Goal: Answer question/provide support: Share knowledge or assist other users

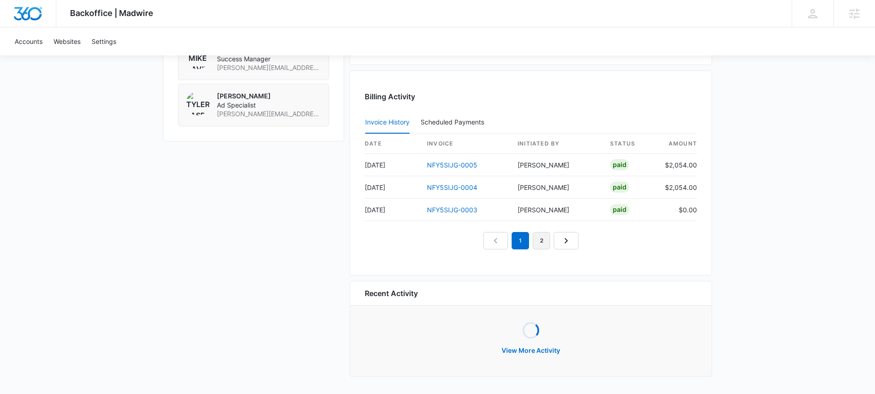
click at [547, 241] on link "2" at bounding box center [541, 240] width 17 height 17
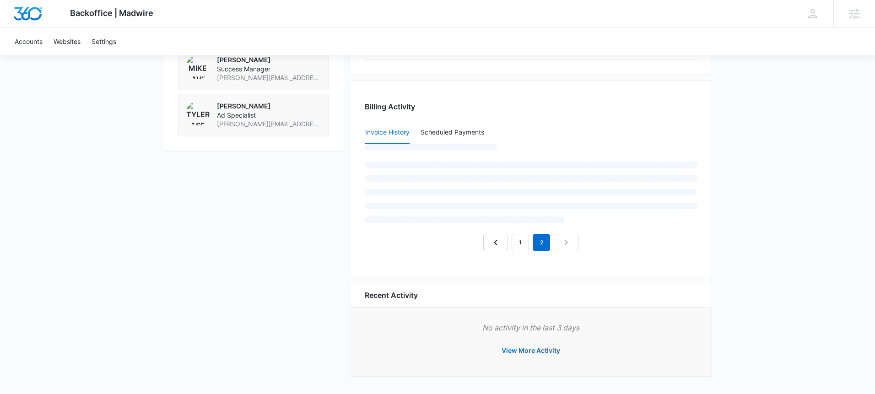
scroll to position [864, 0]
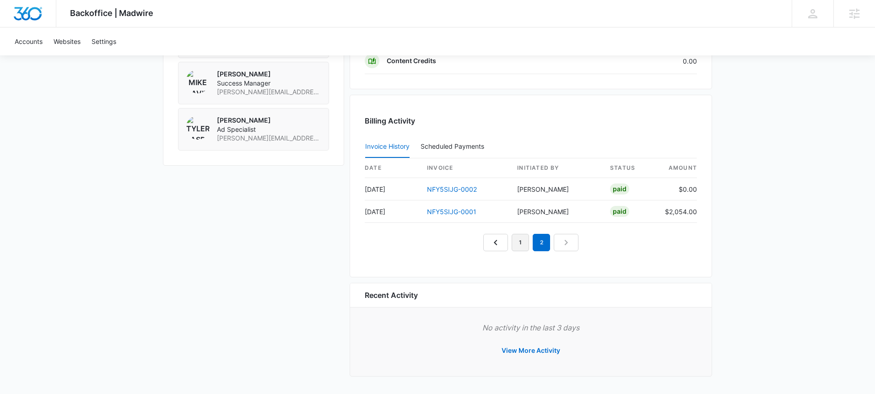
click at [523, 245] on link "1" at bounding box center [520, 242] width 17 height 17
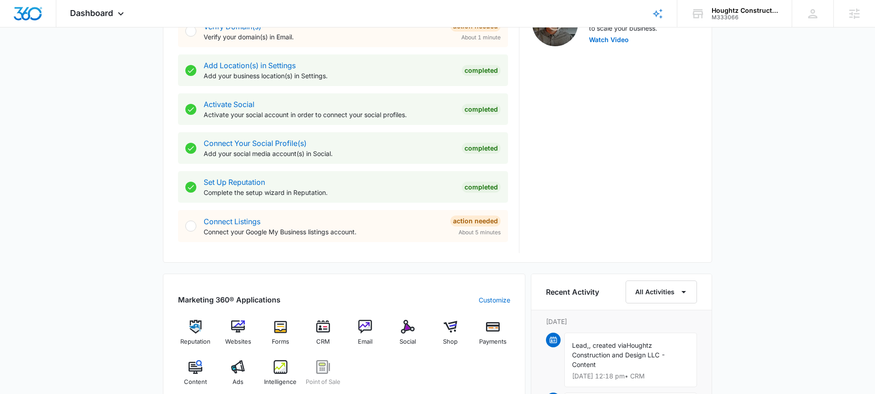
scroll to position [372, 0]
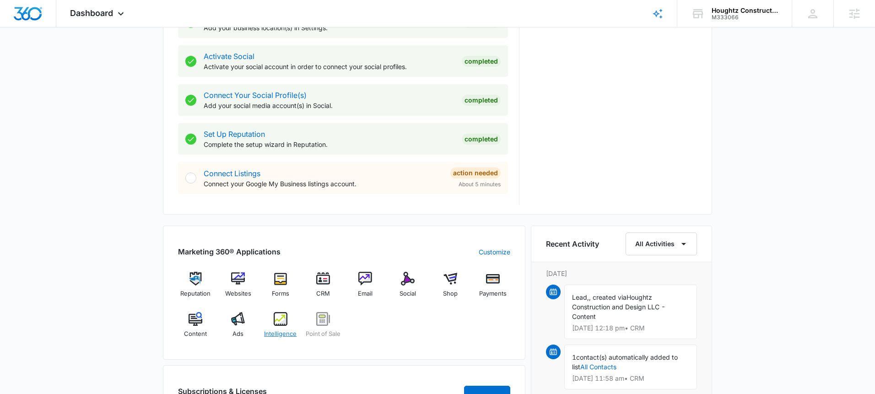
click at [280, 323] on img at bounding box center [281, 319] width 14 height 14
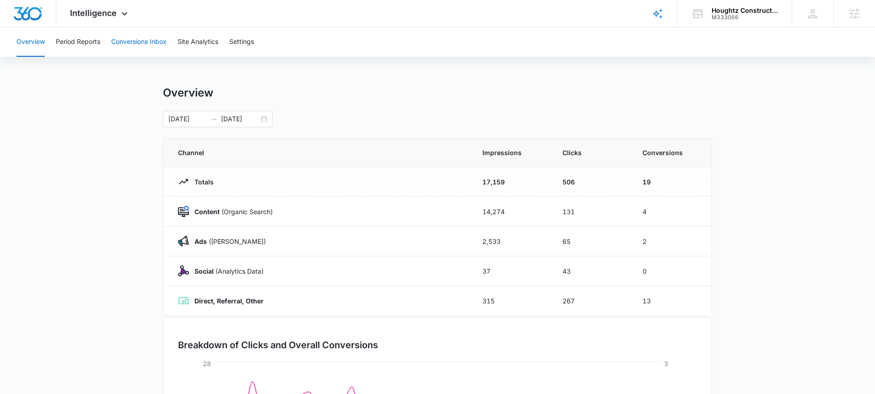
click at [145, 36] on button "Conversions Inbox" at bounding box center [138, 41] width 55 height 29
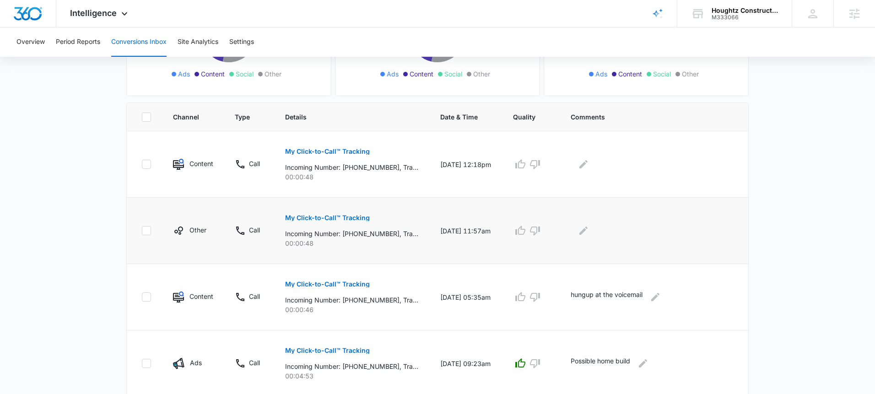
scroll to position [146, 0]
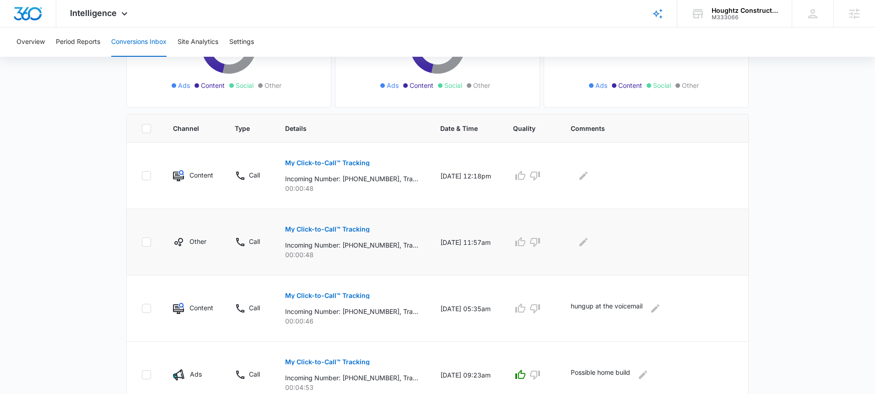
click at [338, 232] on p "My Click-to-Call™ Tracking" at bounding box center [327, 229] width 85 height 6
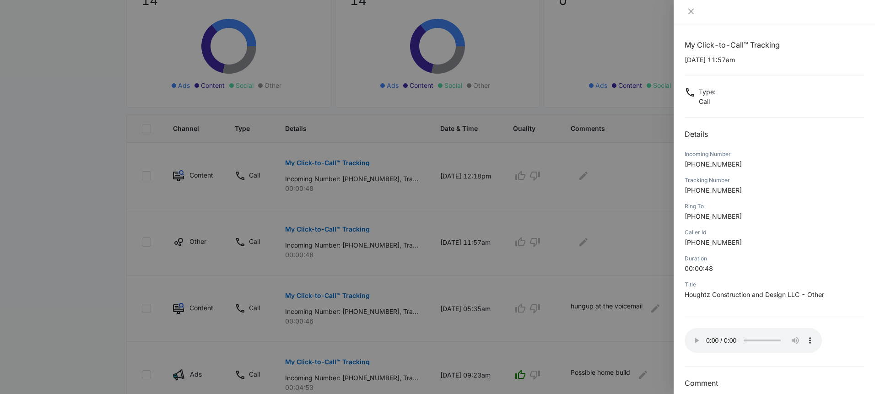
click at [605, 227] on div at bounding box center [437, 197] width 875 height 394
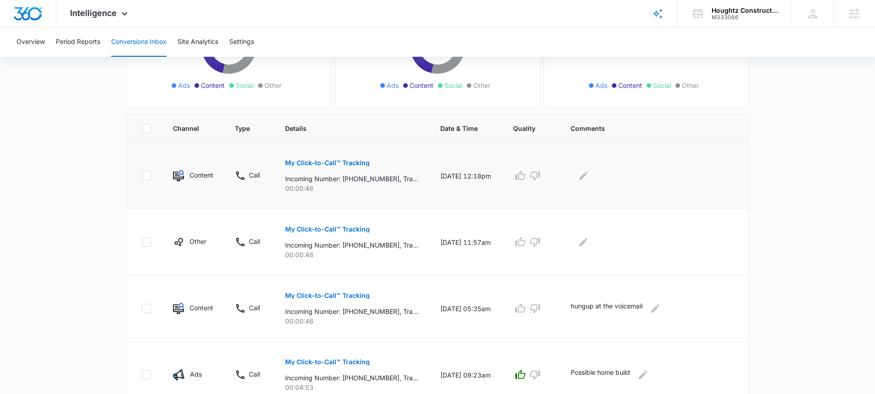
click at [578, 170] on td at bounding box center [654, 176] width 189 height 66
click at [585, 175] on icon "Edit Comments" at bounding box center [583, 175] width 11 height 11
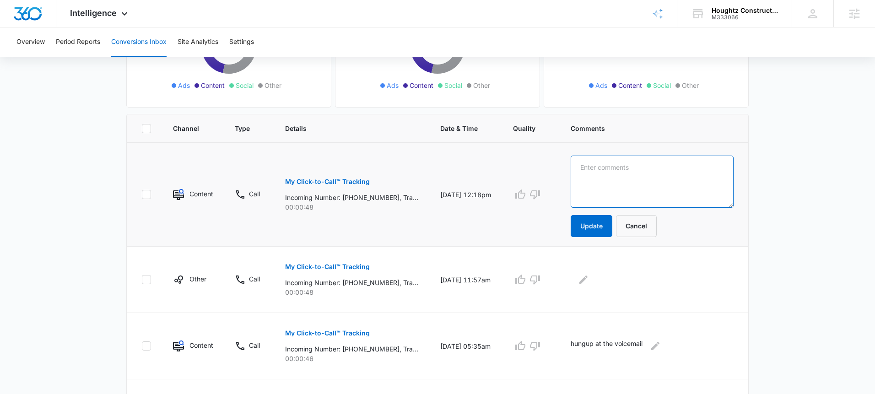
click at [622, 184] on textarea at bounding box center [652, 182] width 163 height 52
type textarea "Hungup at the voicemail tone, same number as below"
click at [603, 227] on button "Update" at bounding box center [592, 226] width 42 height 22
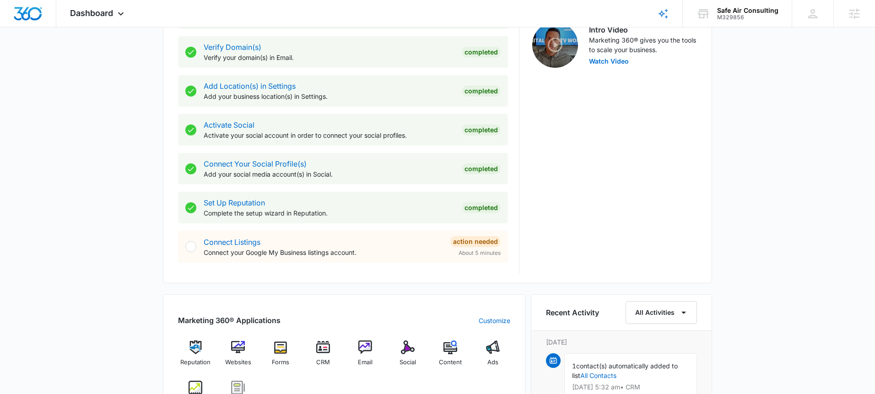
scroll to position [476, 0]
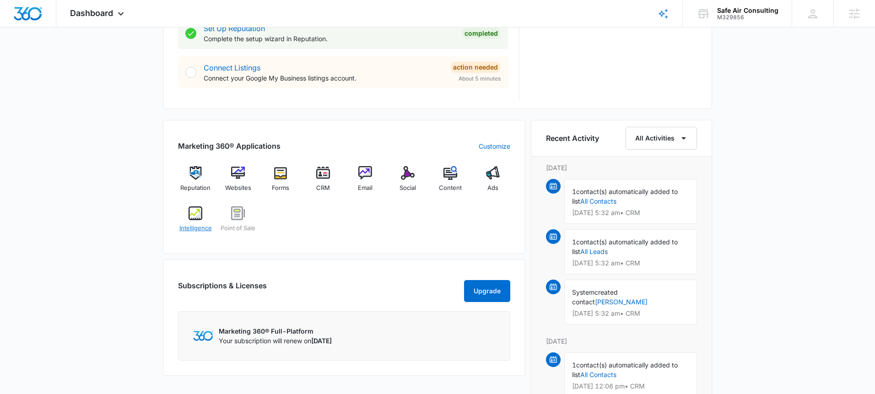
click at [204, 219] on div "Intelligence" at bounding box center [195, 222] width 35 height 33
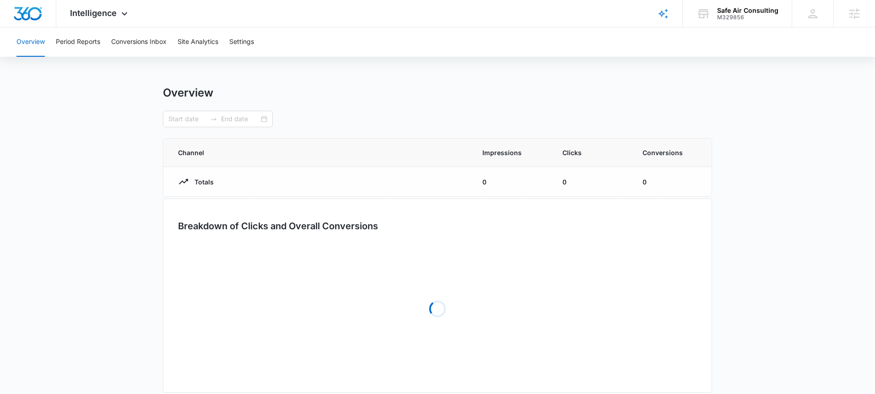
type input "08/18/2025"
type input "09/17/2025"
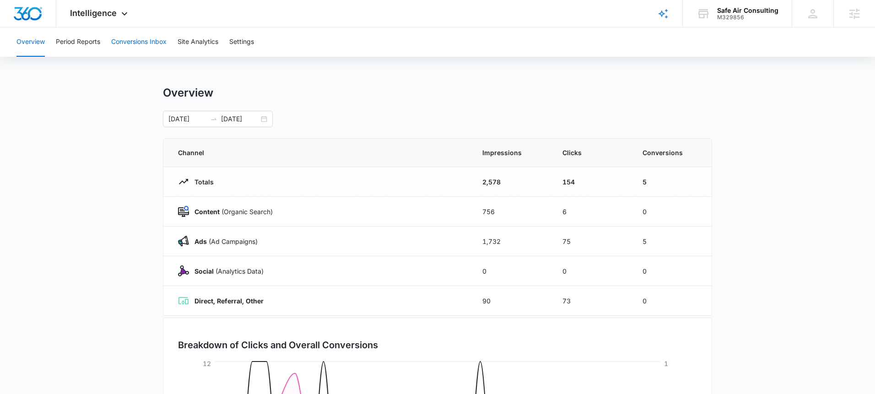
click at [141, 49] on button "Conversions Inbox" at bounding box center [138, 41] width 55 height 29
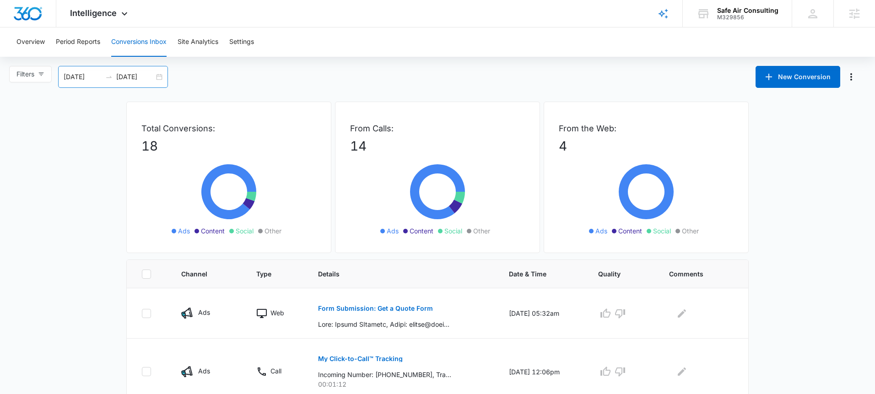
click at [163, 76] on div "09/06/2025 10/06/2025" at bounding box center [113, 77] width 110 height 22
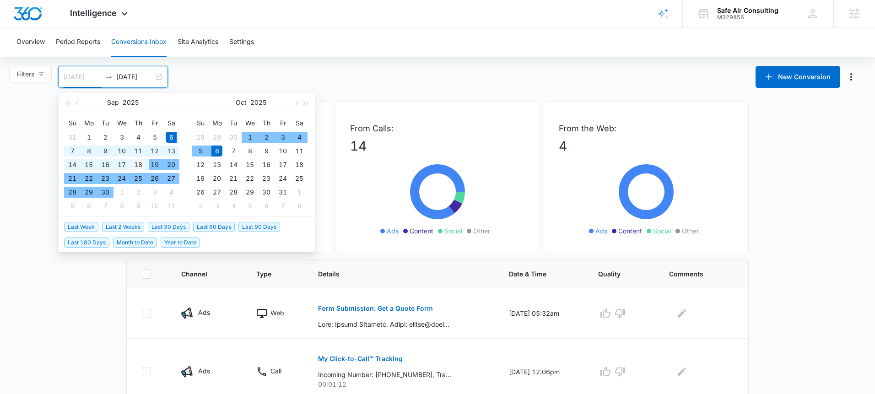
type input "09/18/2025"
click at [143, 164] on div "18" at bounding box center [138, 164] width 11 height 11
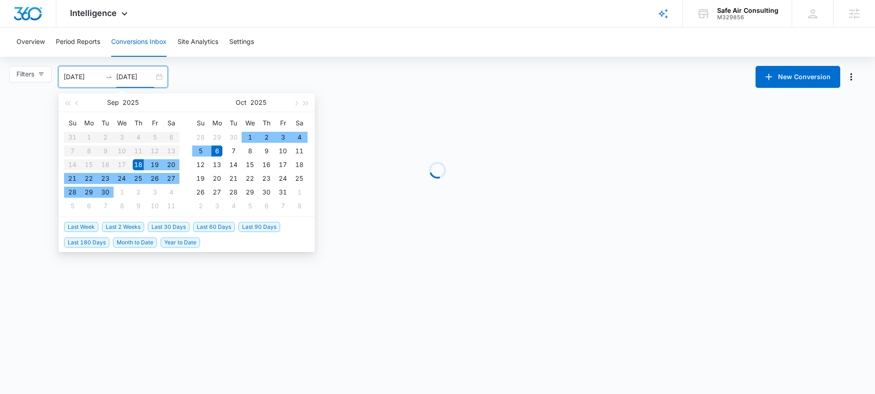
type input "10/06/2025"
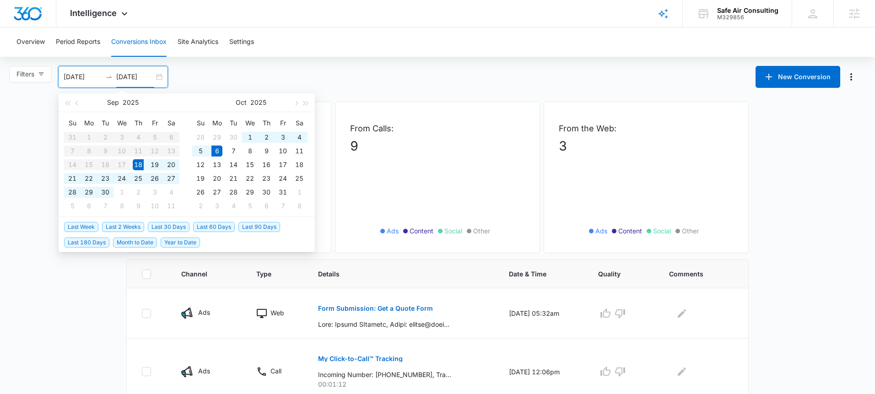
click at [240, 75] on div "Filters 09/18/2025 10/06/2025 New Conversion Sep 2025 Su Mo Tu We Th Fr Sa 31 1…" at bounding box center [437, 77] width 875 height 22
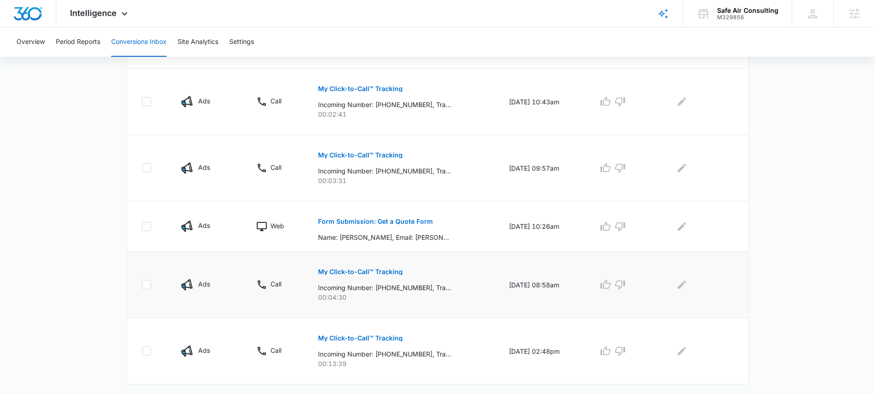
scroll to position [554, 0]
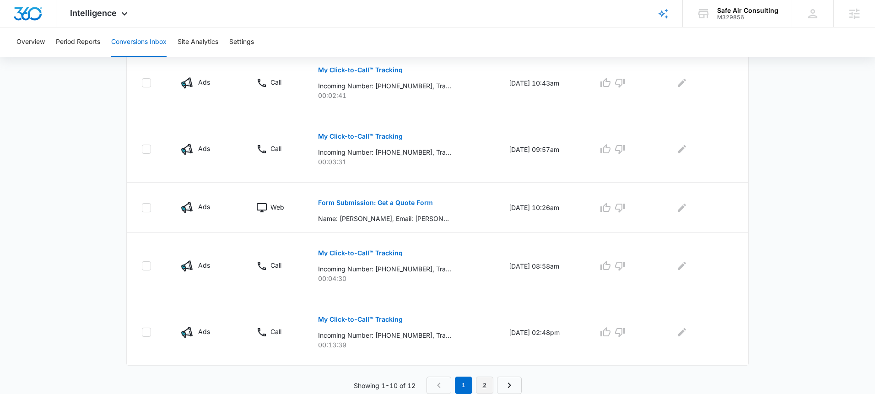
click at [488, 387] on link "2" at bounding box center [484, 385] width 17 height 17
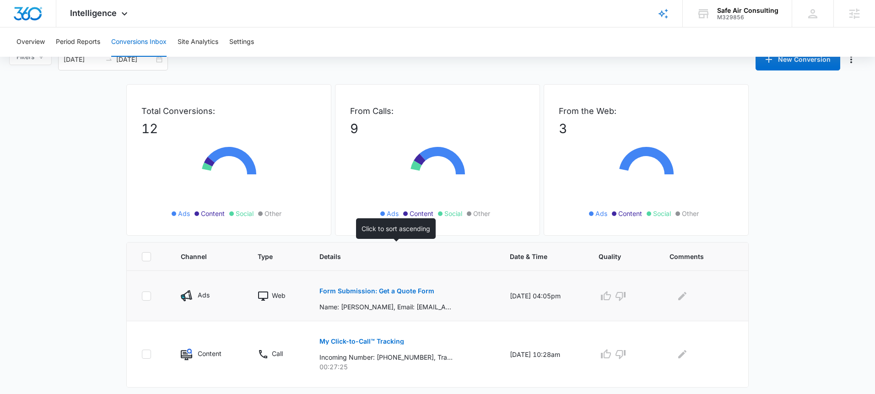
scroll to position [39, 0]
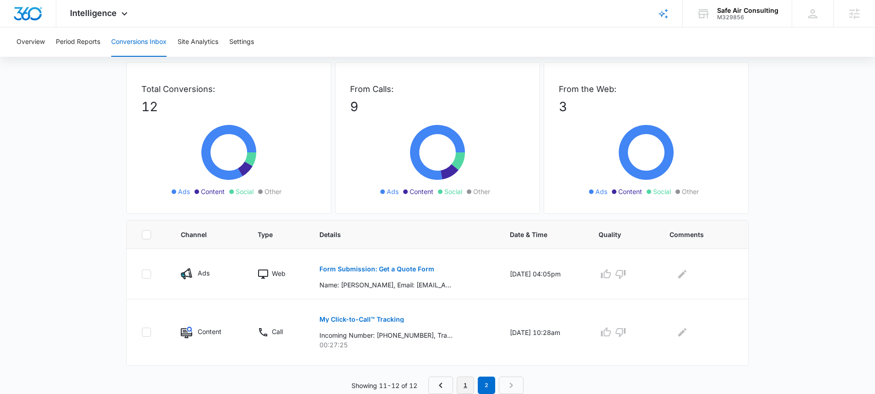
click at [465, 383] on link "1" at bounding box center [465, 385] width 17 height 17
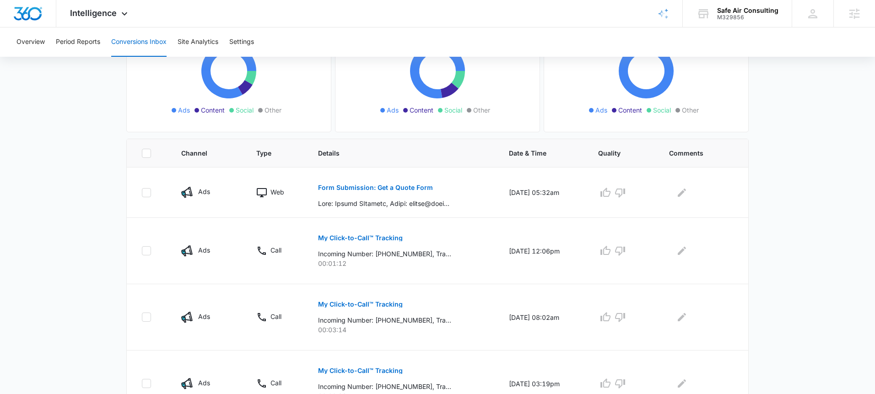
scroll to position [131, 0]
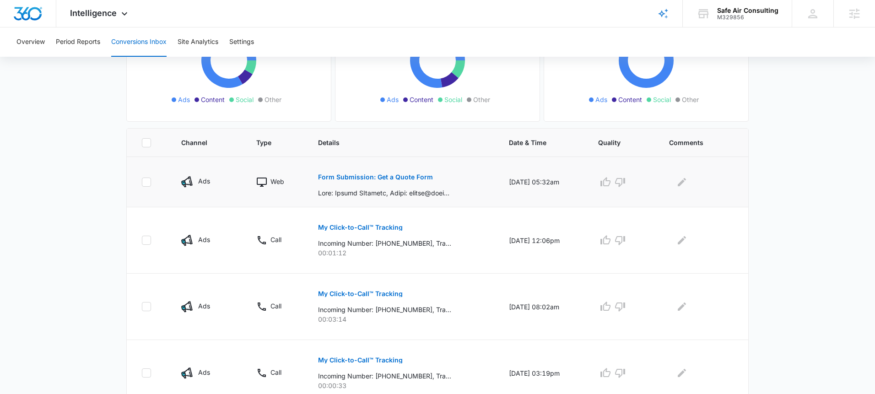
click at [399, 177] on p "Form Submission: Get a Quote Form" at bounding box center [375, 177] width 115 height 6
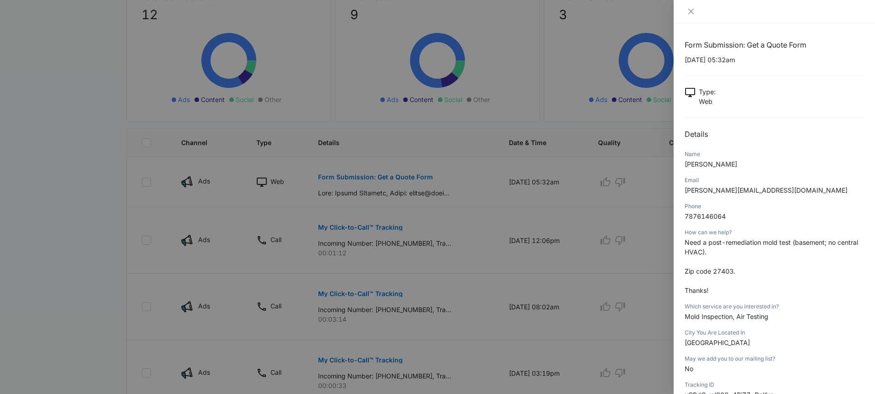
click at [479, 176] on div at bounding box center [437, 197] width 875 height 394
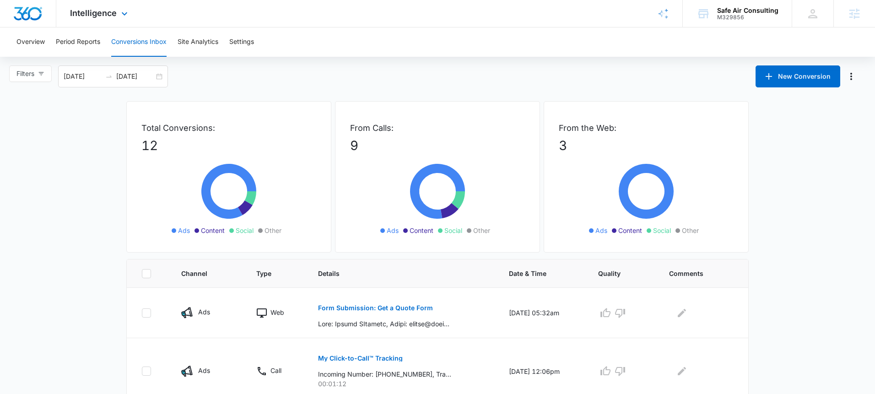
scroll to position [0, 0]
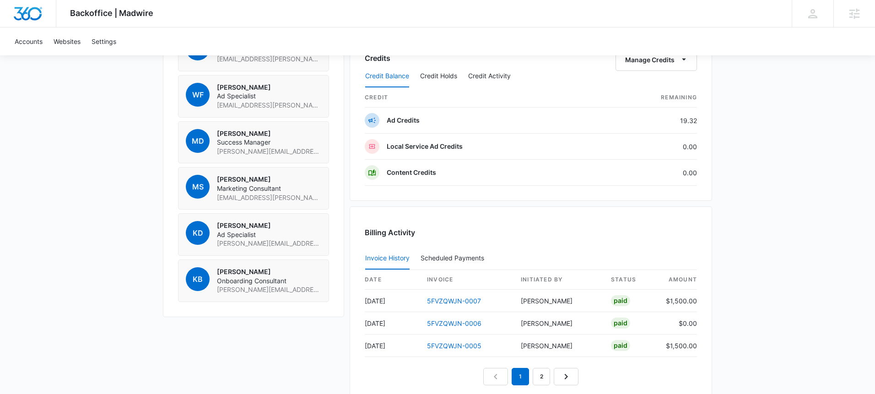
scroll to position [703, 0]
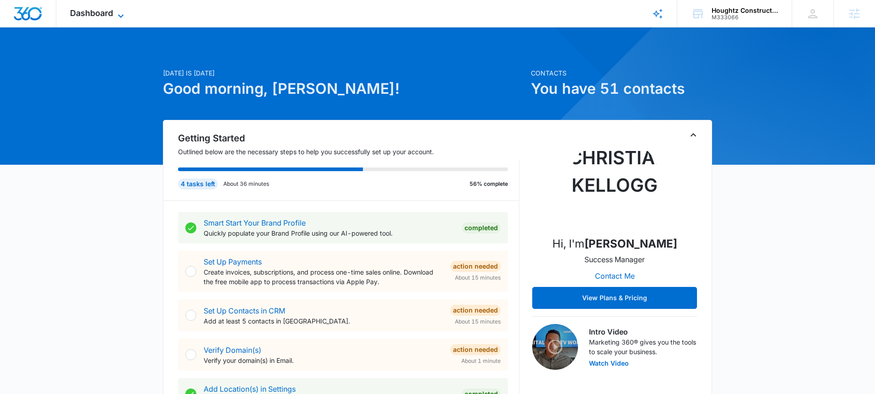
click at [120, 8] on div "Dashboard Apps Reputation Websites Forms CRM Email Social Shop Payments POS Con…" at bounding box center [98, 13] width 84 height 27
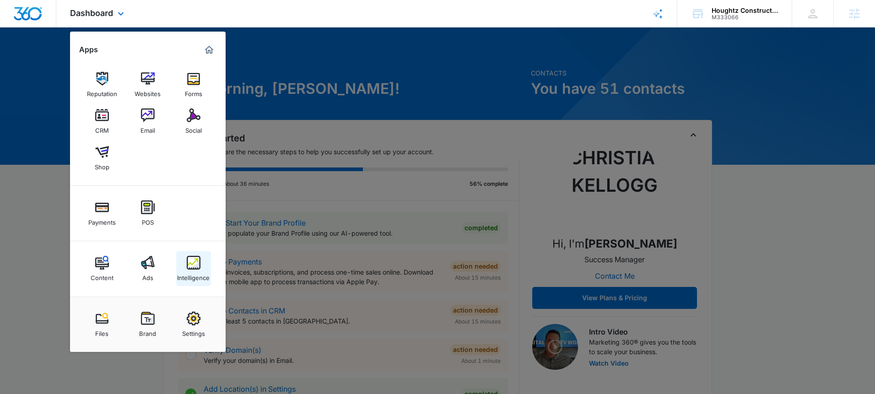
click at [202, 251] on div "Content Ads Intelligence" at bounding box center [148, 268] width 156 height 55
click at [201, 254] on link "Intelligence" at bounding box center [193, 268] width 35 height 35
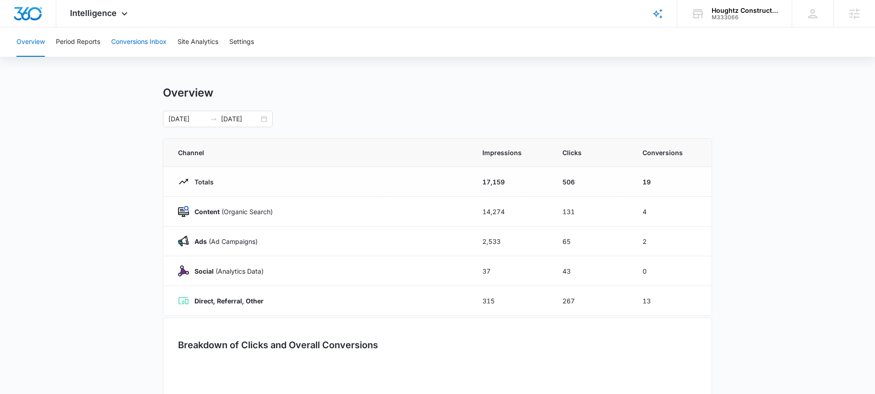
click at [139, 47] on button "Conversions Inbox" at bounding box center [138, 41] width 55 height 29
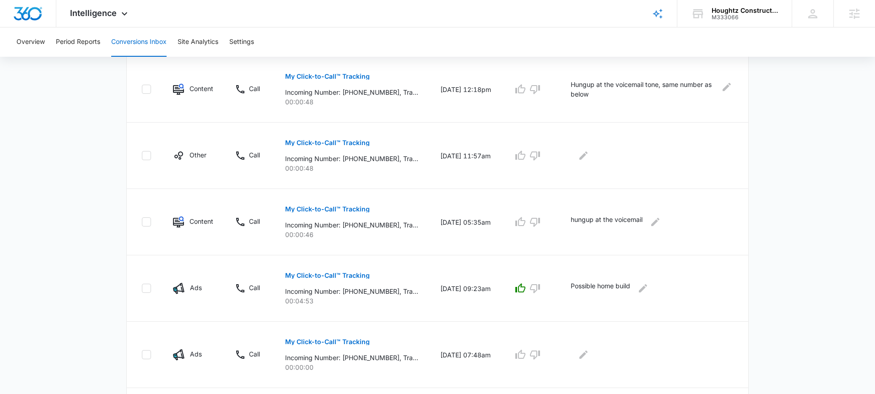
scroll to position [586, 0]
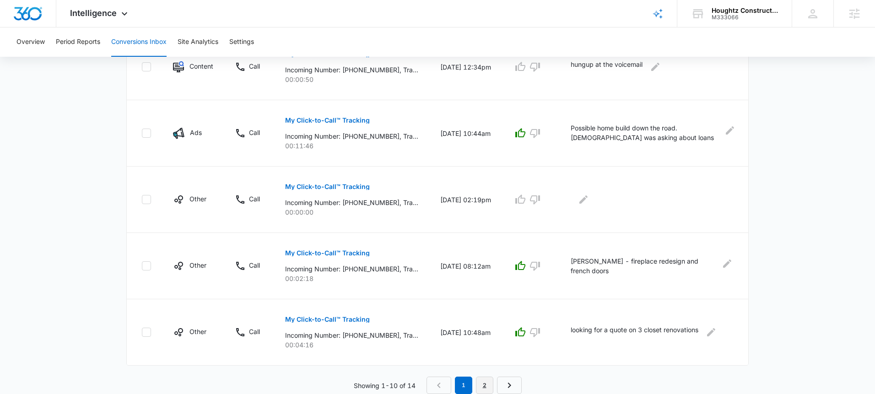
click at [485, 379] on link "2" at bounding box center [484, 385] width 17 height 17
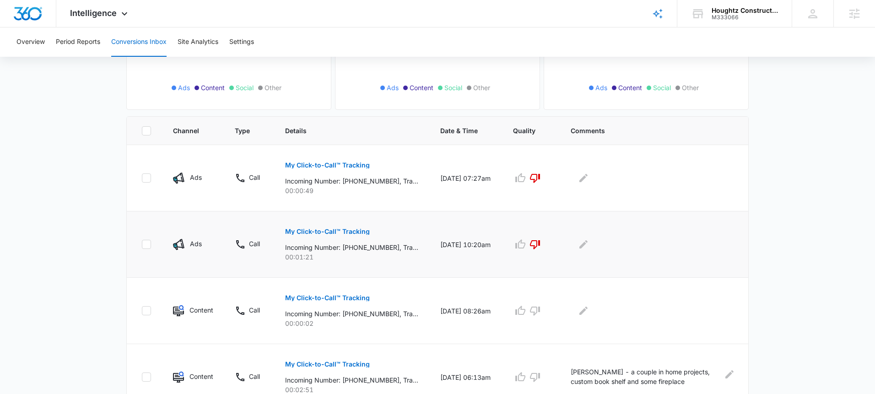
scroll to position [188, 0]
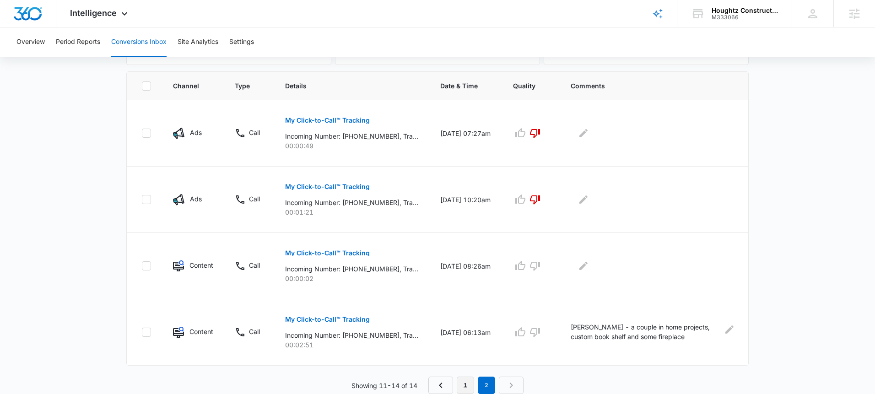
click at [465, 384] on link "1" at bounding box center [465, 385] width 17 height 17
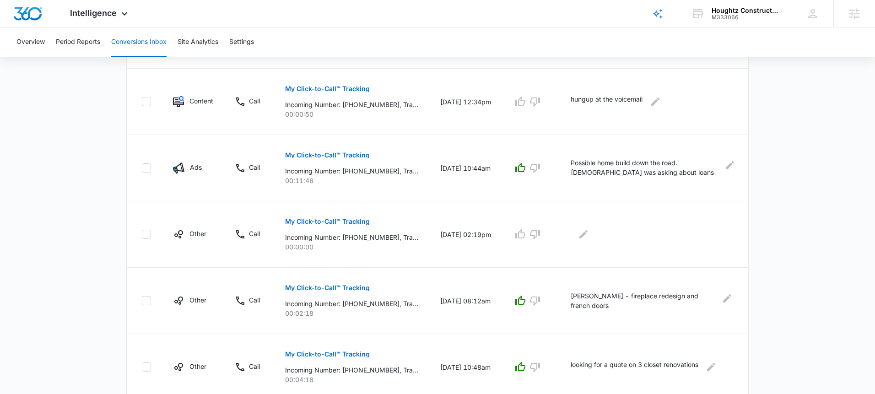
scroll to position [586, 0]
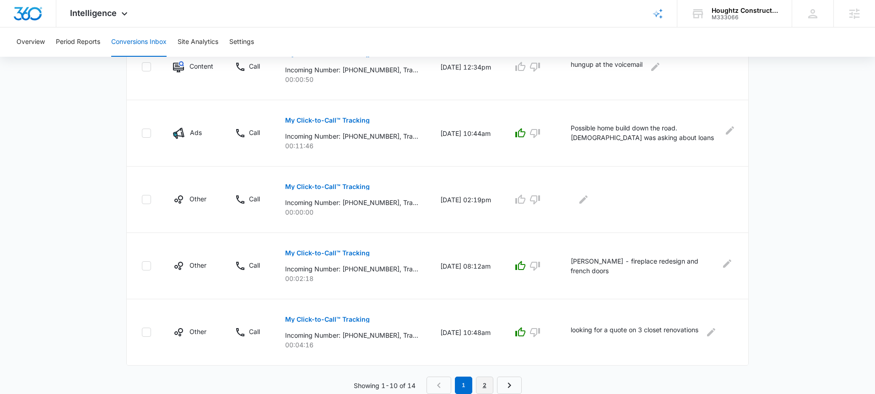
click at [486, 382] on link "2" at bounding box center [484, 385] width 17 height 17
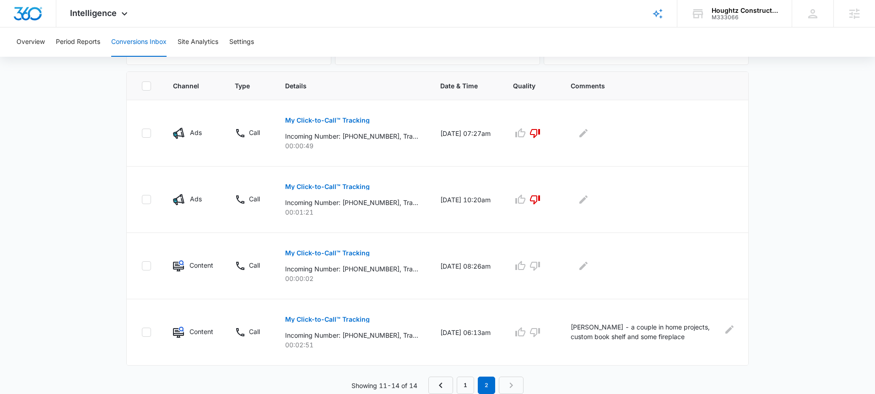
scroll to position [0, 0]
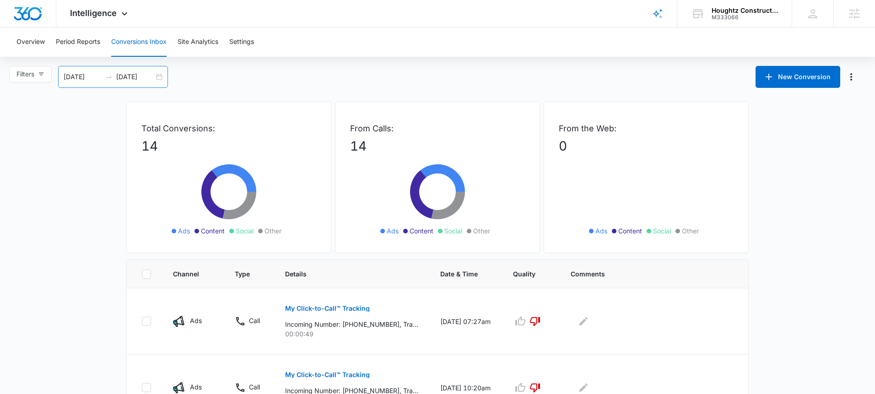
click at [158, 78] on div "09/06/2025 10/06/2025" at bounding box center [113, 77] width 110 height 22
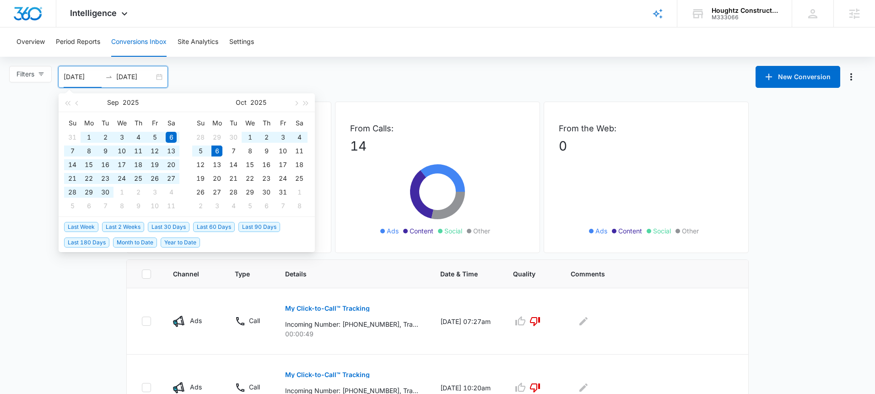
click at [199, 225] on span "Last 60 Days" at bounding box center [214, 227] width 42 height 10
type input "08/07/2025"
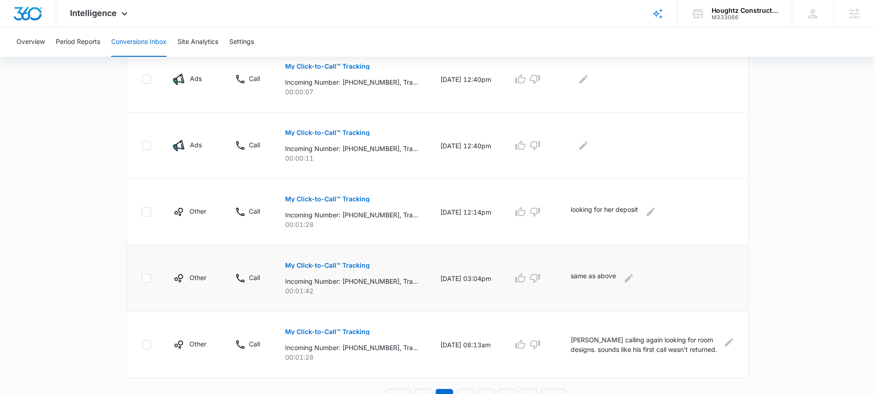
scroll to position [586, 0]
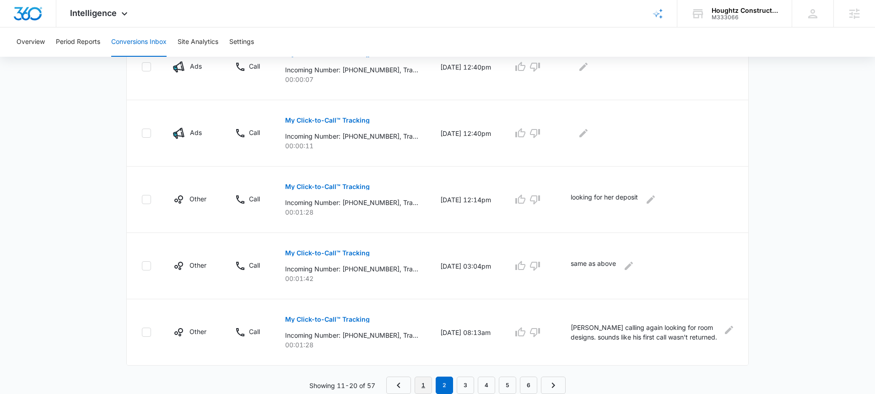
click at [429, 388] on link "1" at bounding box center [423, 385] width 17 height 17
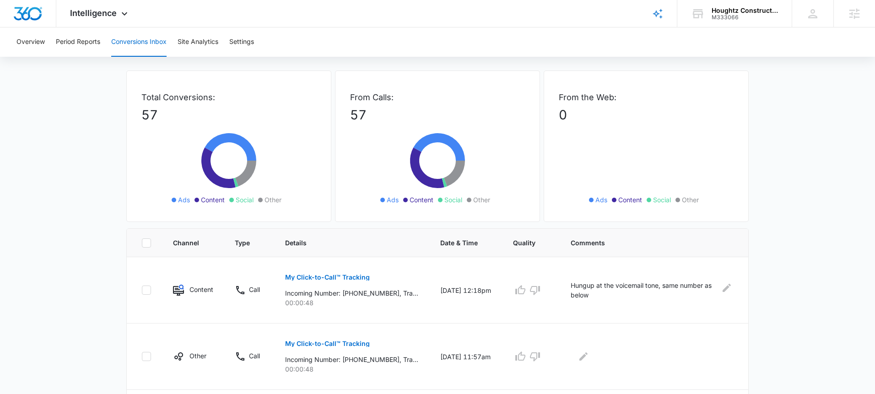
scroll to position [0, 0]
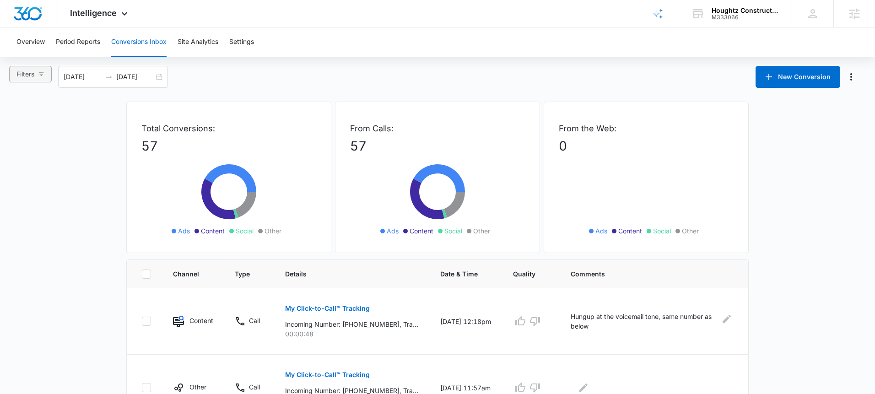
click at [43, 76] on icon "button" at bounding box center [41, 74] width 6 height 6
click at [34, 123] on span "Ads" at bounding box center [31, 123] width 19 height 8
click at [22, 123] on input "Ads" at bounding box center [17, 122] width 7 height 7
radio input "true"
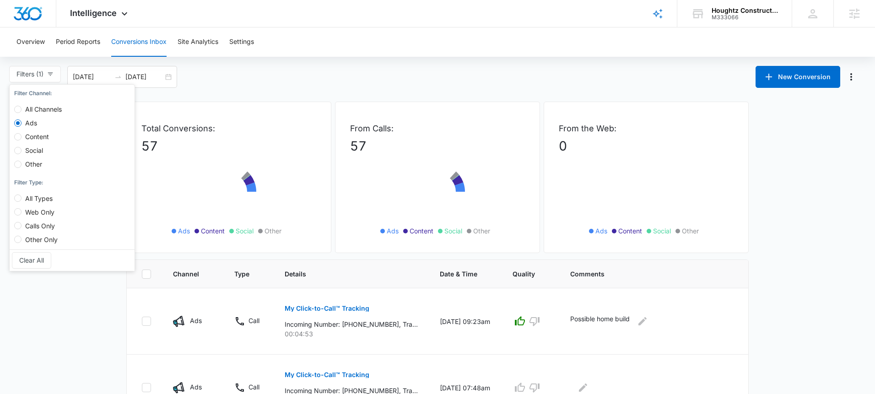
click at [255, 81] on div "Filters (1) Filter Channel : All Channels Ads Content Social Other Filter Type …" at bounding box center [437, 77] width 875 height 22
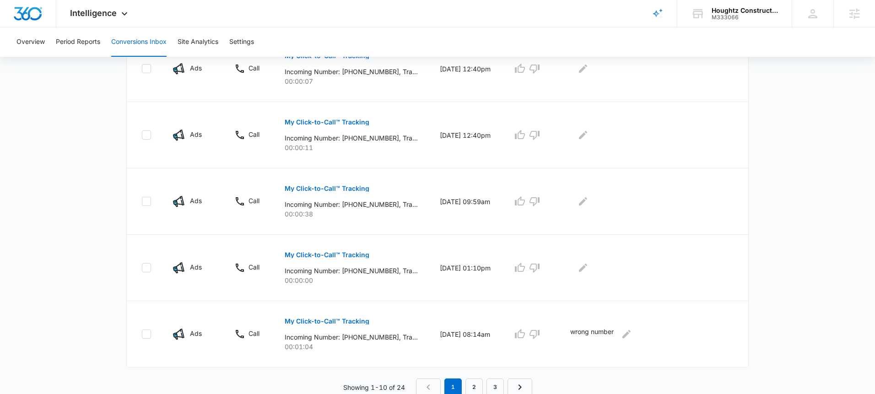
scroll to position [586, 0]
click at [471, 386] on link "2" at bounding box center [473, 385] width 17 height 17
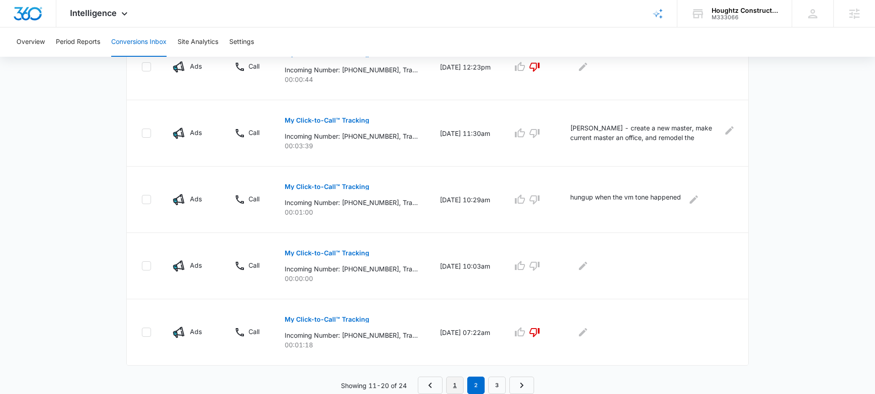
click at [461, 380] on link "1" at bounding box center [454, 385] width 17 height 17
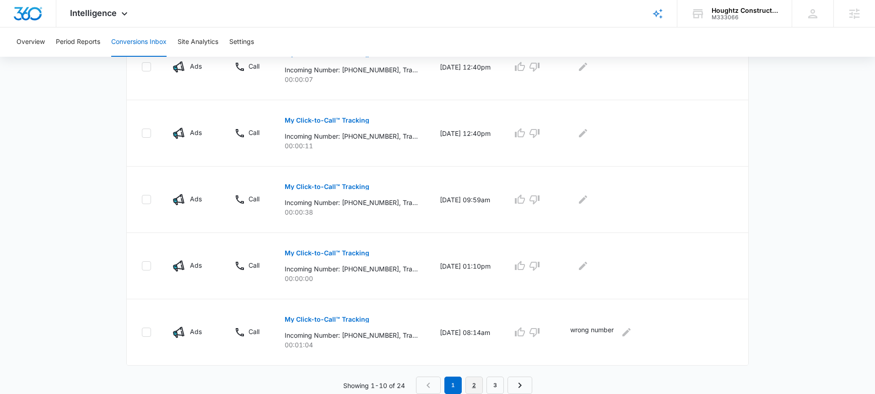
click at [475, 383] on link "2" at bounding box center [473, 385] width 17 height 17
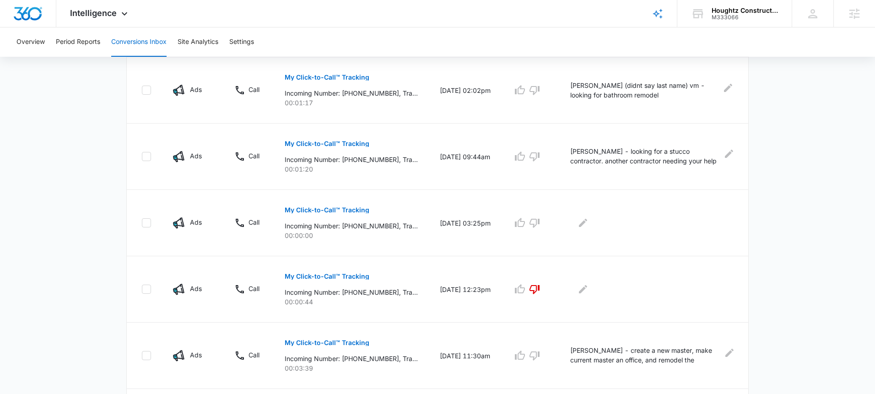
scroll to position [369, 0]
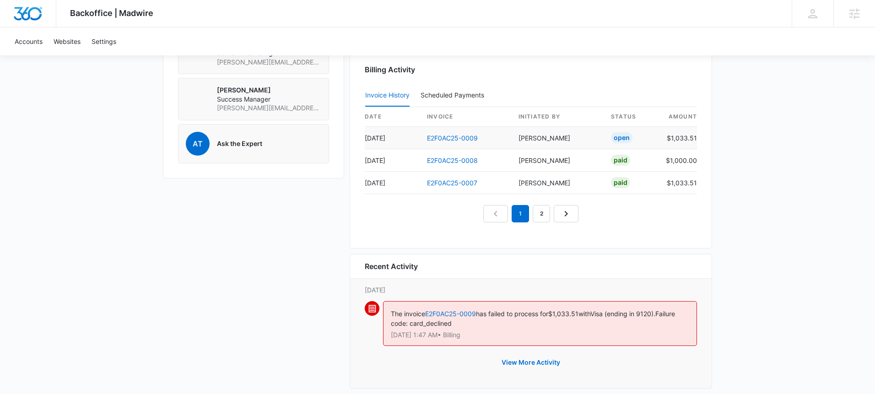
scroll to position [847, 0]
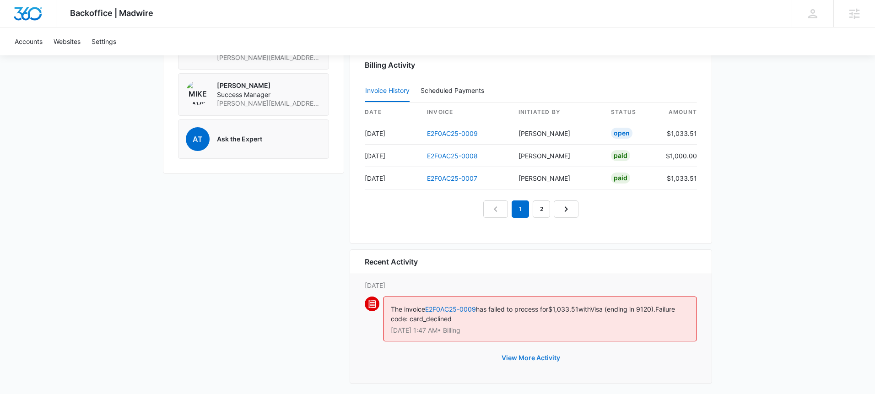
click at [529, 357] on button "View More Activity" at bounding box center [530, 358] width 77 height 22
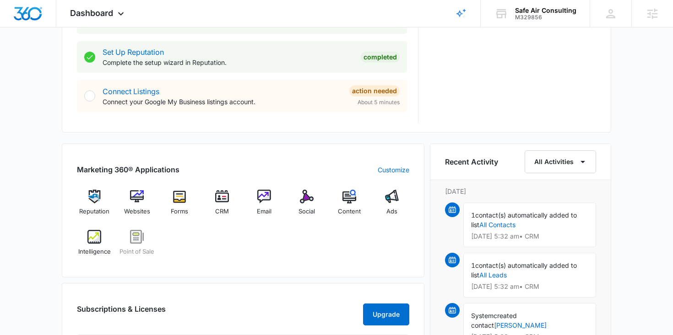
scroll to position [457, 0]
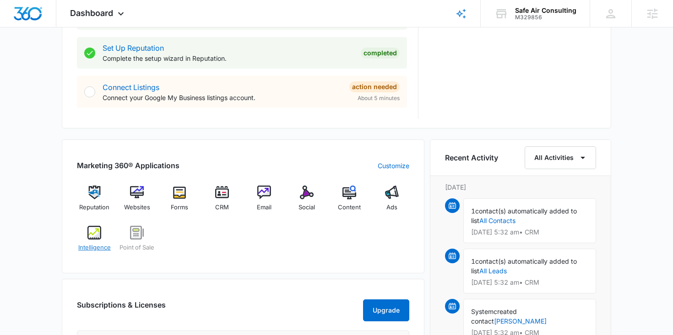
click at [102, 233] on div "Intelligence" at bounding box center [94, 242] width 35 height 33
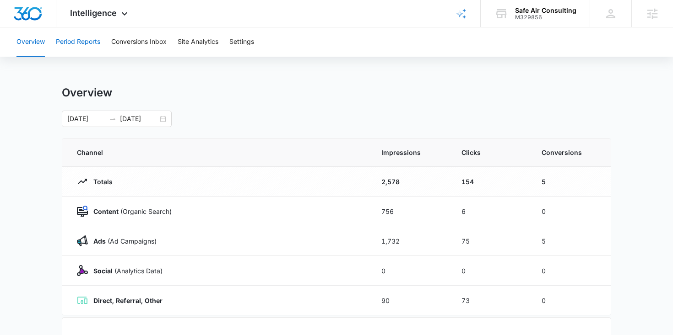
click at [86, 45] on button "Period Reports" at bounding box center [78, 41] width 44 height 29
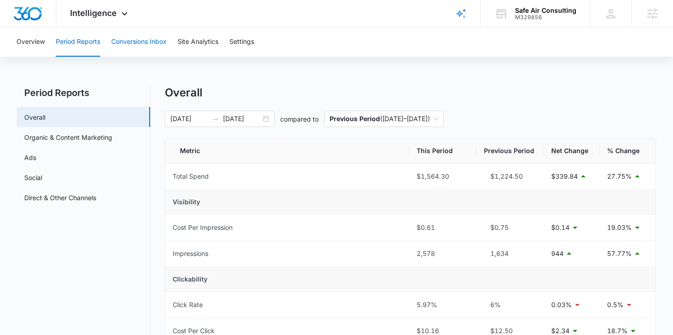
click at [134, 45] on button "Conversions Inbox" at bounding box center [138, 41] width 55 height 29
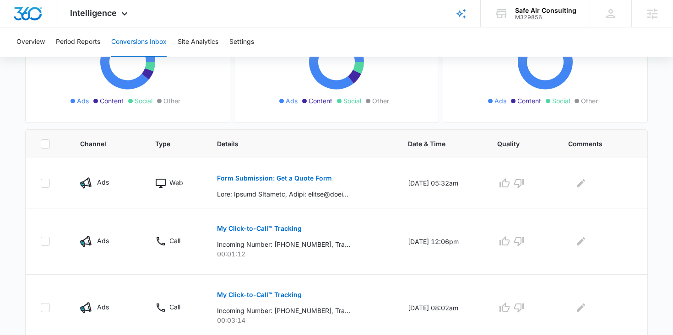
scroll to position [130, 0]
click at [21, 8] on img "Dashboard" at bounding box center [27, 14] width 29 height 14
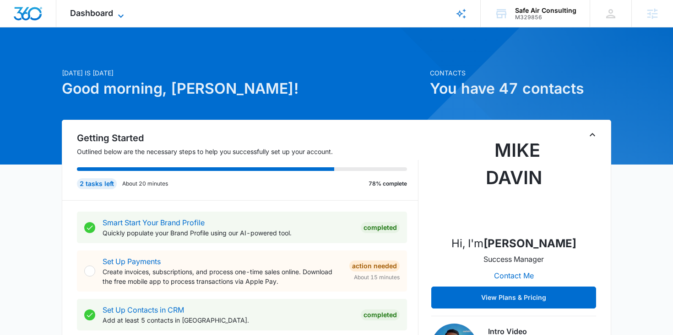
click at [124, 16] on icon at bounding box center [120, 16] width 11 height 11
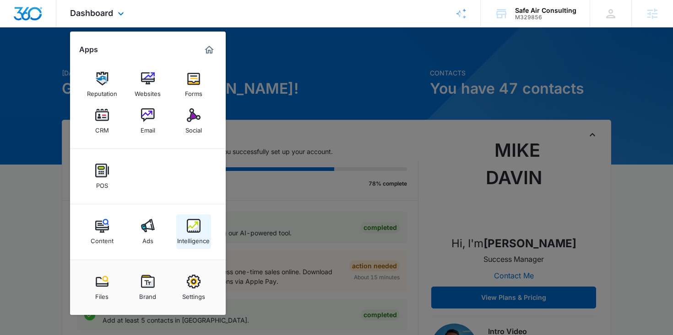
click at [196, 230] on img at bounding box center [194, 226] width 14 height 14
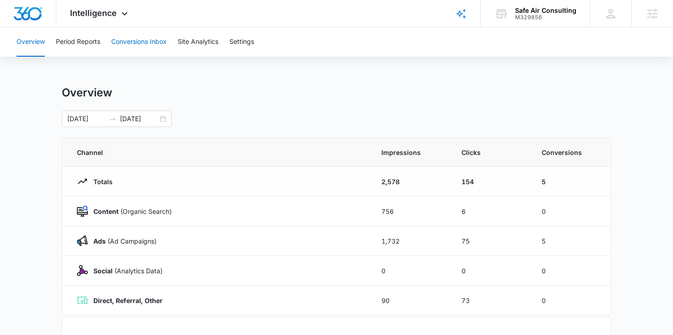
click at [143, 49] on button "Conversions Inbox" at bounding box center [138, 41] width 55 height 29
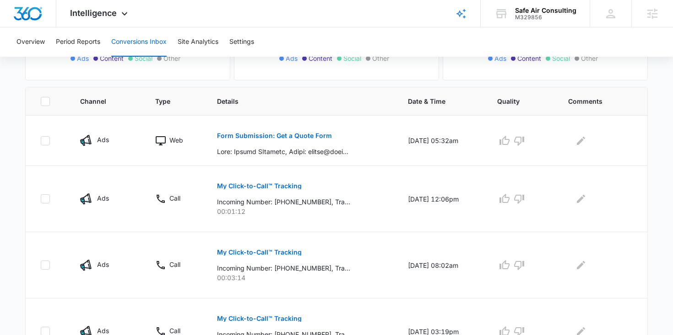
scroll to position [182, 0]
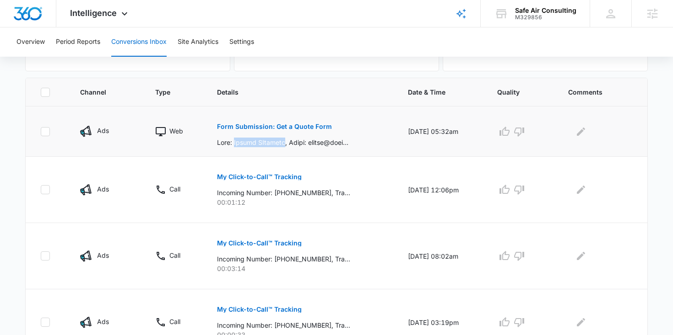
drag, startPoint x: 234, startPoint y: 141, endPoint x: 276, endPoint y: 141, distance: 42.1
click at [276, 141] on p at bounding box center [283, 143] width 133 height 10
click at [279, 148] on td "Form Submission: Get a Quote Form" at bounding box center [301, 132] width 191 height 50
click at [276, 128] on p "Form Submission: Get a Quote Form" at bounding box center [274, 127] width 115 height 6
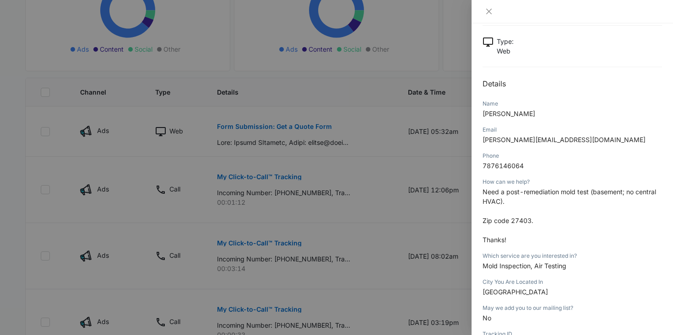
scroll to position [47, 0]
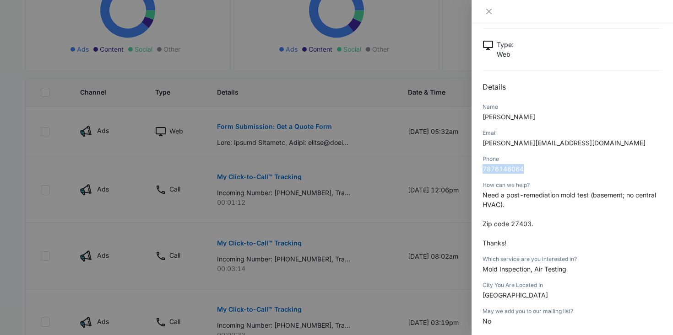
drag, startPoint x: 528, startPoint y: 168, endPoint x: 481, endPoint y: 171, distance: 47.2
click at [481, 171] on div "Form Submission: Get a Quote Form [DATE] 05:32am Type : Web Details Name [PERSO…" at bounding box center [571, 179] width 201 height 312
click at [539, 171] on p "7876146064" at bounding box center [571, 169] width 179 height 10
click at [374, 169] on div at bounding box center [336, 167] width 673 height 335
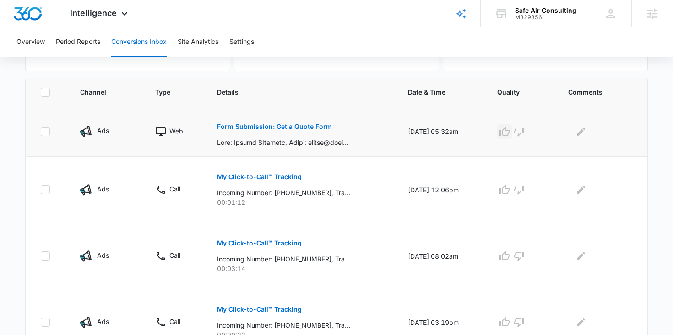
click at [509, 128] on icon "button" at bounding box center [504, 131] width 11 height 11
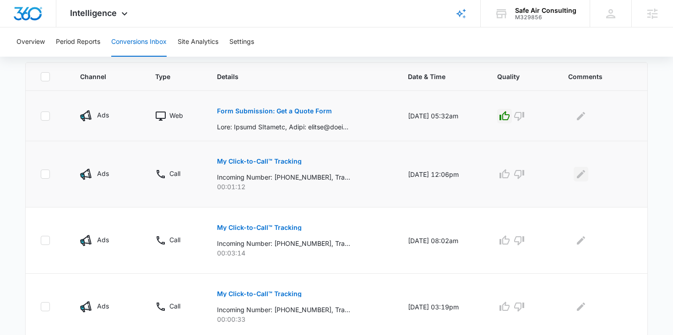
scroll to position [183, 0]
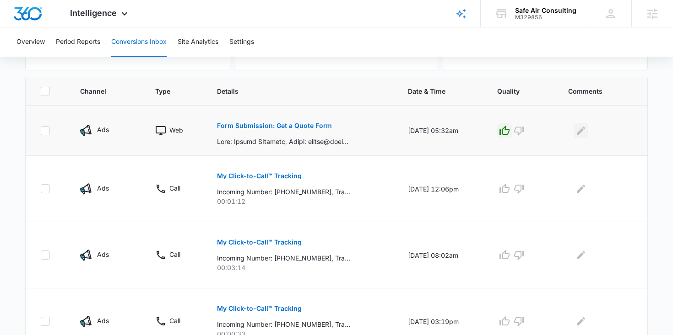
click at [579, 130] on icon "Edit Comments" at bounding box center [580, 130] width 11 height 11
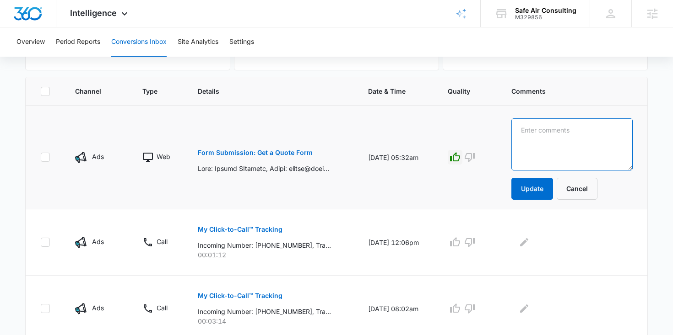
drag, startPoint x: 579, startPoint y: 130, endPoint x: 583, endPoint y: 119, distance: 10.6
click at [579, 130] on textarea at bounding box center [571, 145] width 121 height 52
type textarea "booked for 10/6"
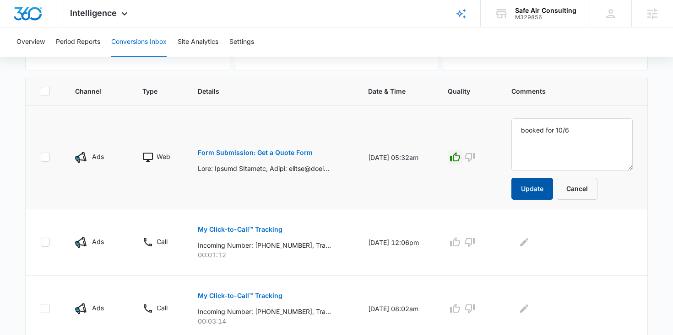
click at [550, 194] on button "Update" at bounding box center [532, 189] width 42 height 22
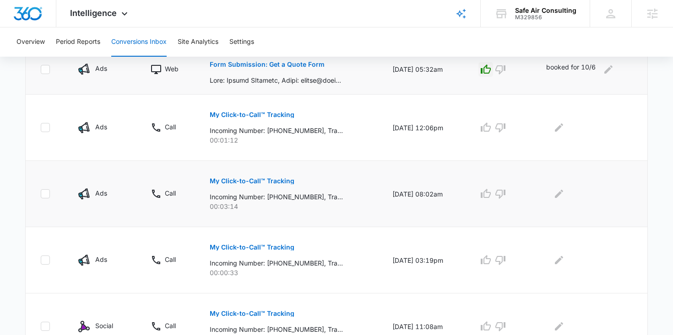
scroll to position [243, 0]
click at [491, 129] on icon "button" at bounding box center [485, 128] width 11 height 11
click at [564, 129] on icon "Edit Comments" at bounding box center [558, 128] width 11 height 11
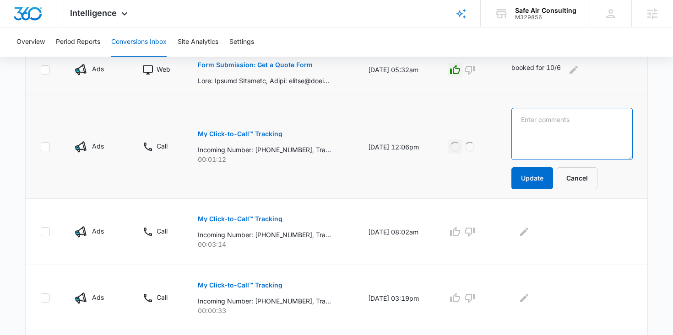
click at [565, 132] on textarea at bounding box center [571, 134] width 121 height 52
type textarea "booked"
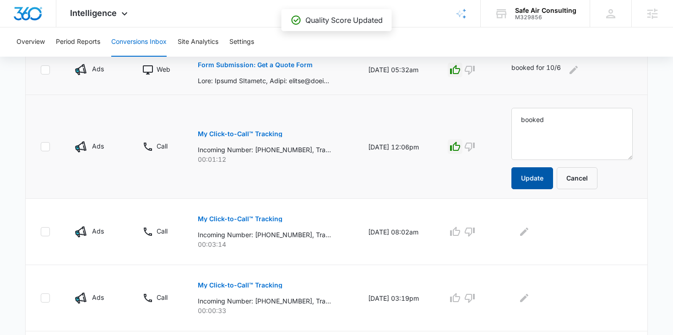
click at [542, 174] on button "Update" at bounding box center [532, 179] width 42 height 22
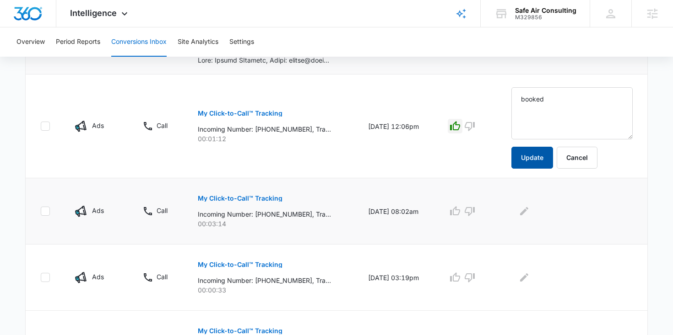
scroll to position [265, 0]
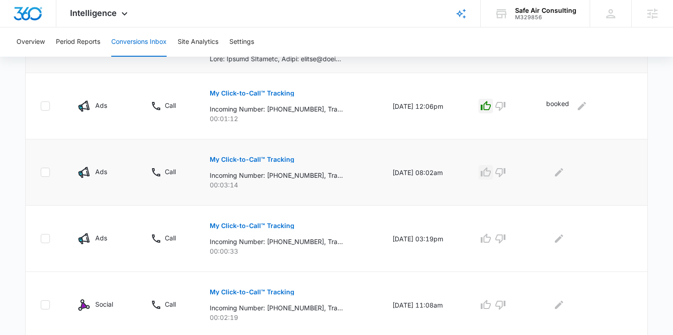
click at [491, 175] on icon "button" at bounding box center [485, 172] width 11 height 11
click at [564, 173] on icon "Edit Comments" at bounding box center [558, 172] width 11 height 11
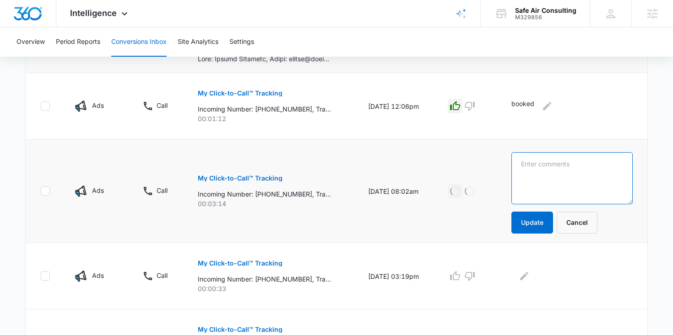
click at [567, 173] on textarea at bounding box center [571, 178] width 121 height 52
type textarea "j"
type textarea "b"
type textarea "completed"
click at [546, 223] on button "Update" at bounding box center [532, 223] width 42 height 22
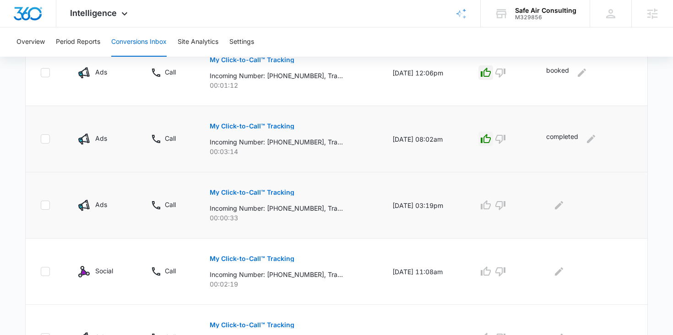
scroll to position [299, 0]
click at [491, 208] on icon "button" at bounding box center [485, 205] width 11 height 11
click at [560, 204] on icon "Edit Comments" at bounding box center [558, 205] width 11 height 11
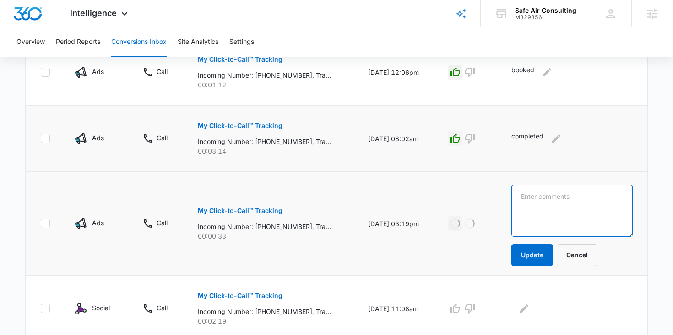
click at [560, 206] on textarea at bounding box center [571, 211] width 121 height 52
type textarea "completed"
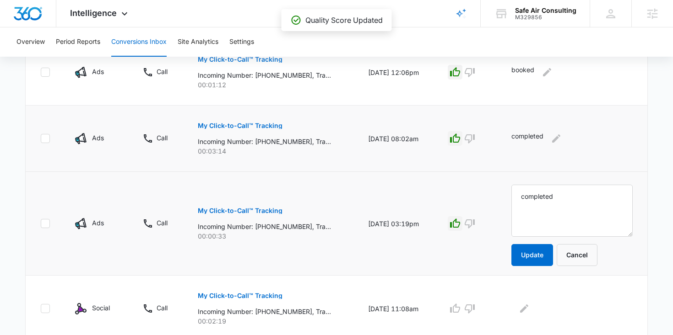
click at [548, 268] on td "completed Update Cancel" at bounding box center [573, 224] width 147 height 104
click at [549, 256] on button "Update" at bounding box center [532, 255] width 42 height 22
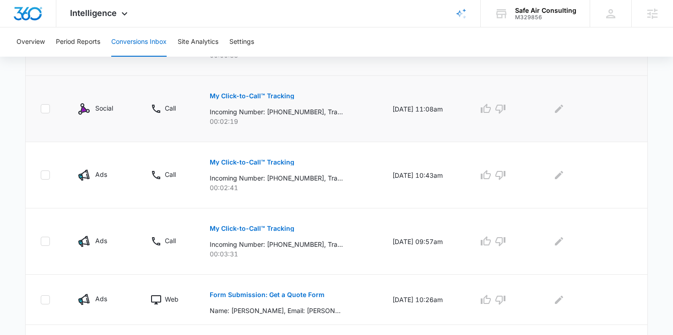
scroll to position [462, 0]
click at [486, 177] on icon "button" at bounding box center [486, 174] width 10 height 9
click at [490, 236] on icon "button" at bounding box center [485, 241] width 11 height 11
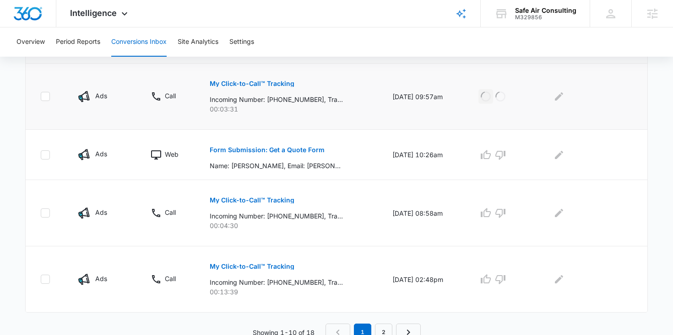
scroll to position [613, 0]
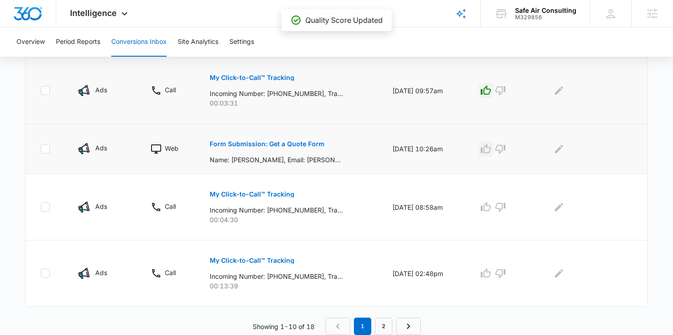
click at [491, 150] on icon "button" at bounding box center [485, 149] width 11 height 11
click at [566, 145] on button "Edit Comments" at bounding box center [558, 149] width 15 height 15
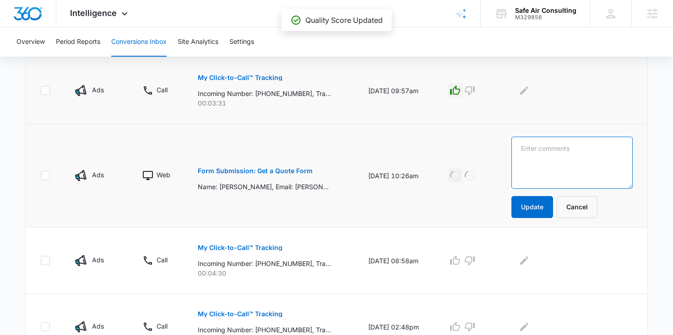
click at [568, 151] on textarea at bounding box center [571, 163] width 121 height 52
type textarea "completed"
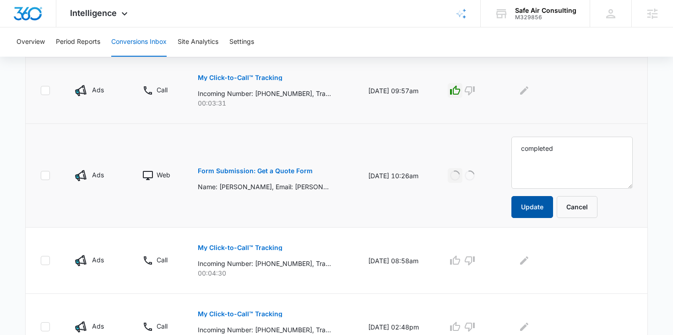
click at [542, 206] on button "Update" at bounding box center [532, 207] width 42 height 22
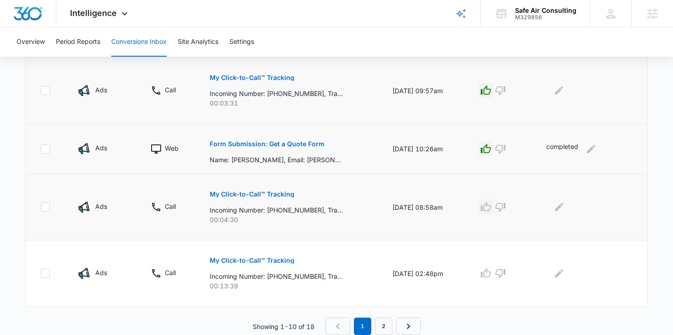
click at [491, 211] on icon "button" at bounding box center [485, 207] width 11 height 11
click at [564, 207] on icon "Edit Comments" at bounding box center [558, 207] width 11 height 11
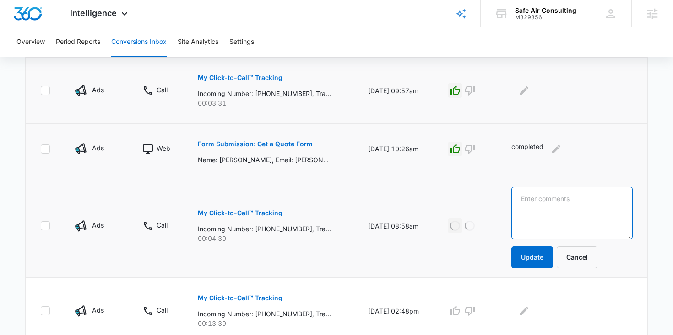
click at [563, 207] on textarea at bounding box center [571, 213] width 121 height 52
type textarea "apartment complex, doing job on [DATE]"
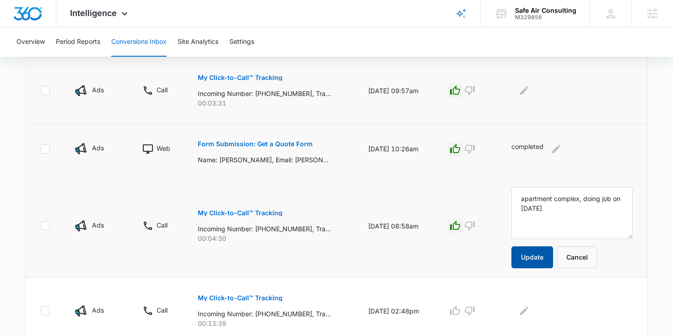
click at [552, 260] on button "Update" at bounding box center [532, 258] width 42 height 22
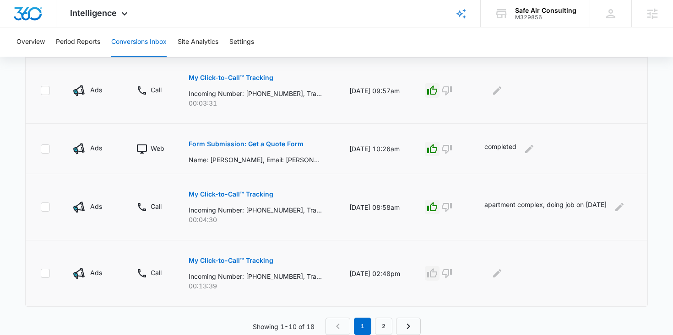
click at [438, 274] on icon "button" at bounding box center [432, 273] width 11 height 11
click at [503, 271] on icon "Edit Comments" at bounding box center [497, 273] width 11 height 11
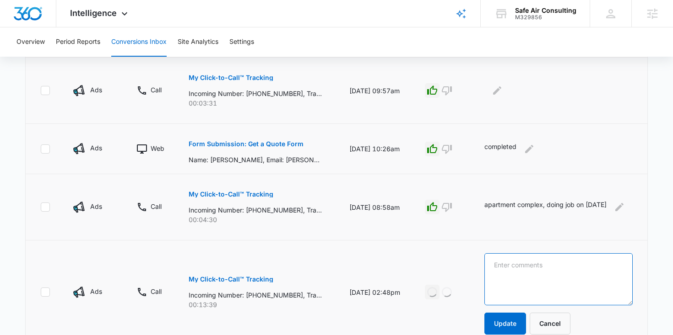
click at [521, 270] on textarea at bounding box center [558, 280] width 148 height 52
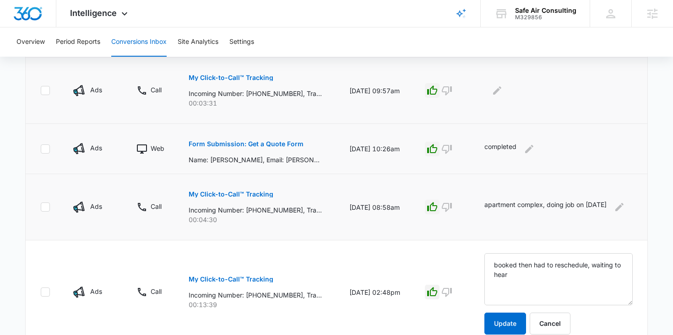
click at [438, 295] on icon "button" at bounding box center [432, 292] width 11 height 11
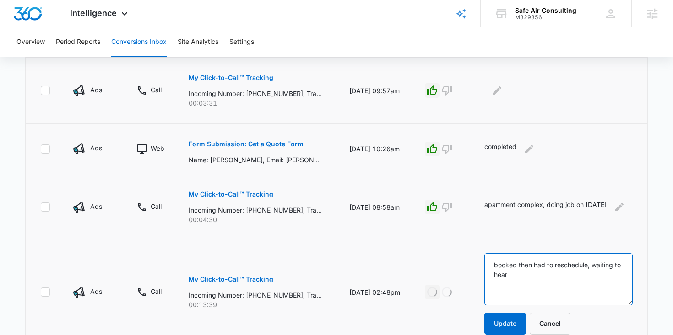
click at [532, 275] on textarea "booked then had to reschedule, waiting to hear" at bounding box center [558, 280] width 148 height 52
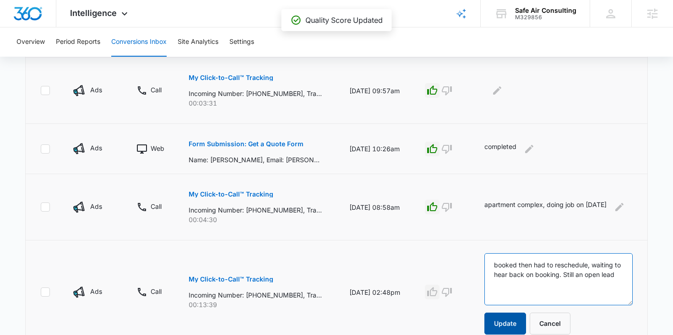
type textarea "booked then had to reschedule, waiting to hear back on booking. Still an open l…"
click at [515, 317] on button "Update" at bounding box center [505, 324] width 42 height 22
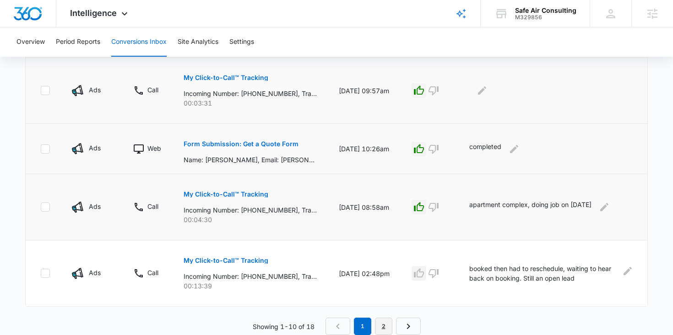
click at [383, 324] on link "2" at bounding box center [383, 326] width 17 height 17
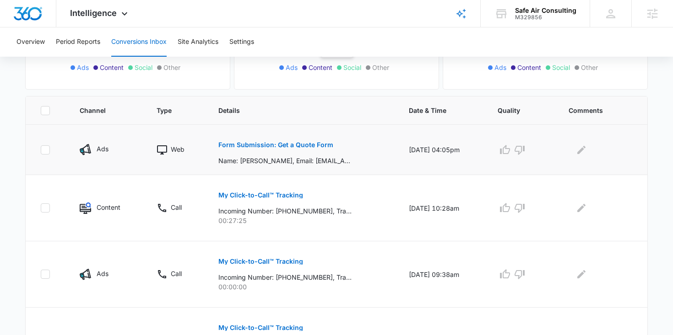
scroll to position [156, 0]
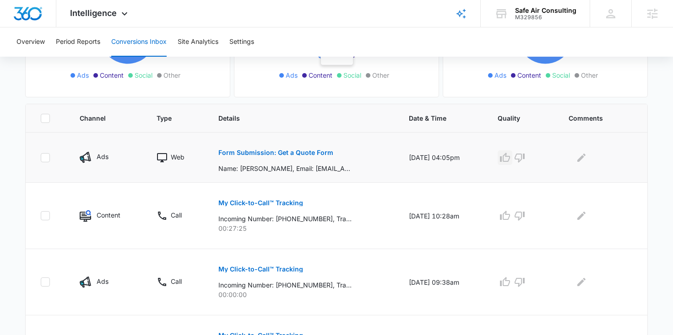
click at [510, 153] on icon "button" at bounding box center [505, 157] width 10 height 9
click at [597, 162] on div at bounding box center [600, 158] width 64 height 15
click at [584, 159] on icon "Edit Comments" at bounding box center [581, 157] width 8 height 8
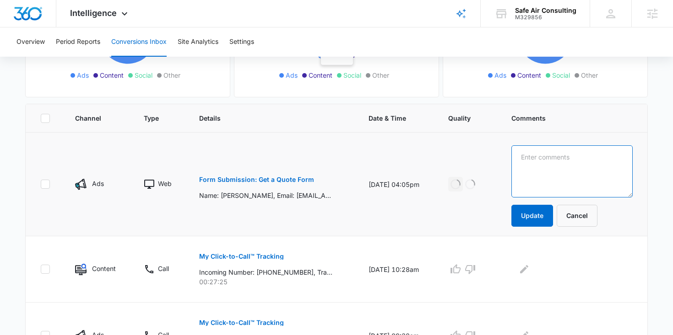
click at [575, 163] on textarea at bounding box center [571, 172] width 121 height 52
type textarea "completed"
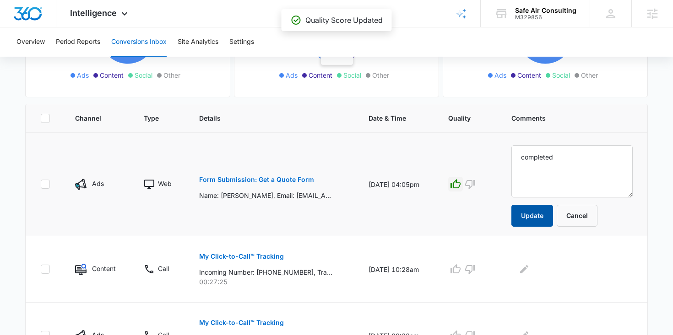
click at [553, 211] on button "Update" at bounding box center [532, 216] width 42 height 22
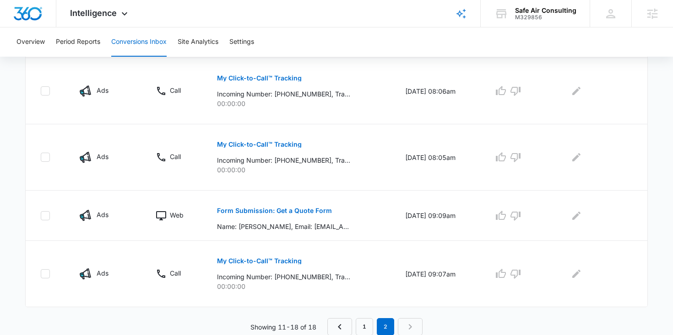
scroll to position [480, 0]
click at [293, 209] on p "Form Submission: Get a Quote Form" at bounding box center [274, 210] width 115 height 6
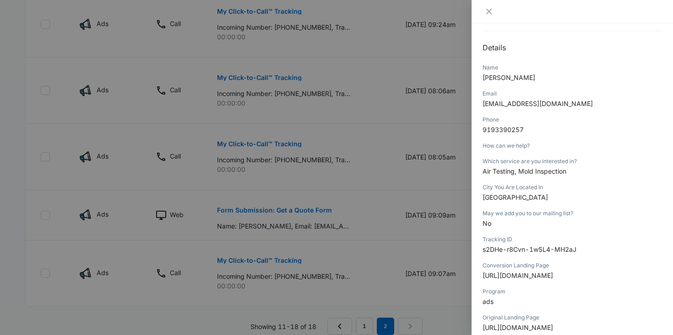
scroll to position [87, 0]
click at [372, 189] on div at bounding box center [336, 167] width 673 height 335
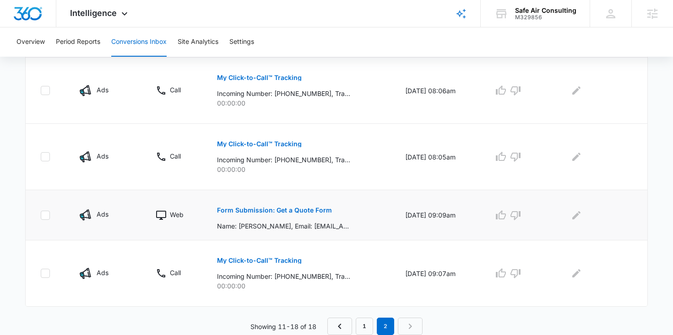
scroll to position [0, 0]
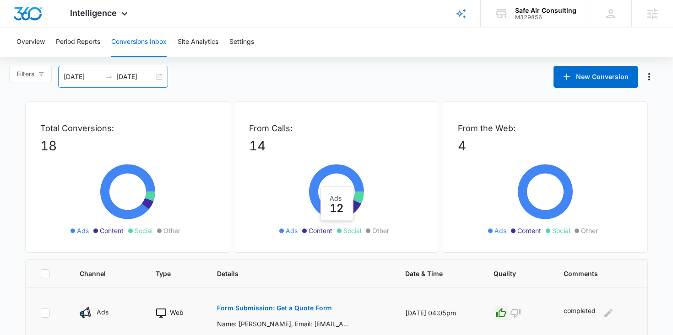
click at [161, 77] on div "[DATE] [DATE]" at bounding box center [113, 77] width 110 height 22
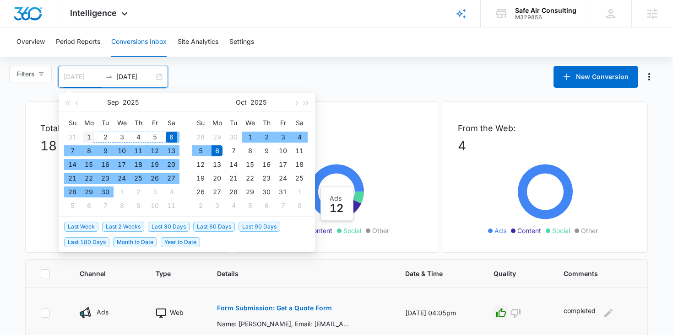
type input "[DATE]"
click at [86, 135] on div "1" at bounding box center [88, 137] width 11 height 11
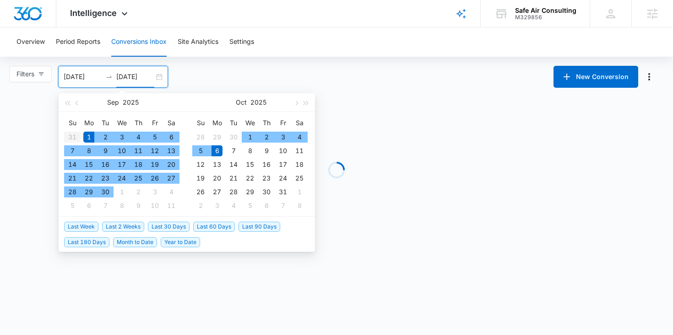
type input "[DATE]"
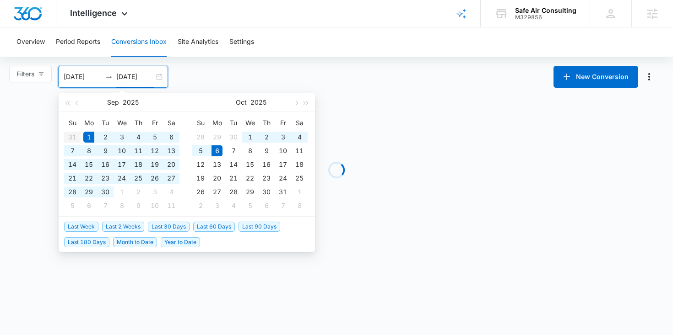
click at [275, 81] on div "Filters [DATE] [DATE] New Conversion [DATE] Su Mo Tu We Th Fr Sa 31 1 2 3 4 5 6…" at bounding box center [336, 77] width 673 height 22
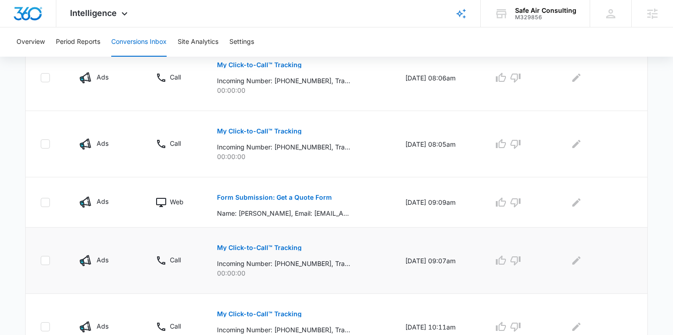
scroll to position [496, 0]
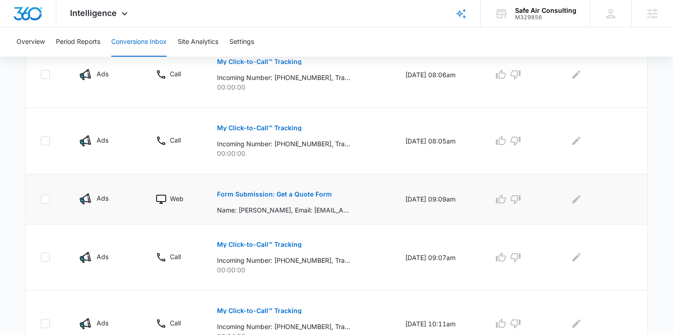
click at [292, 198] on button "Form Submission: Get a Quote Form" at bounding box center [274, 195] width 115 height 22
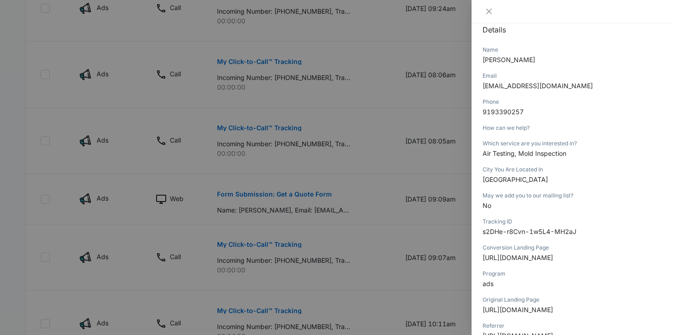
scroll to position [110, 0]
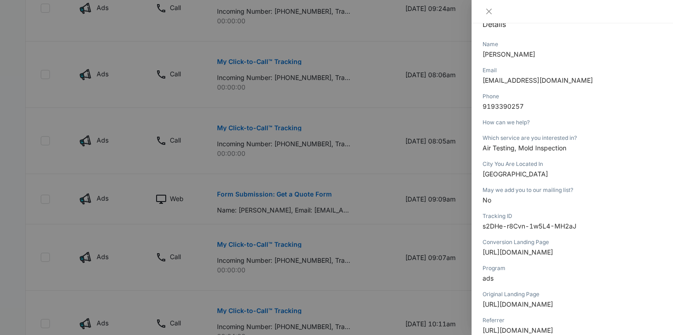
click at [408, 177] on div at bounding box center [336, 167] width 673 height 335
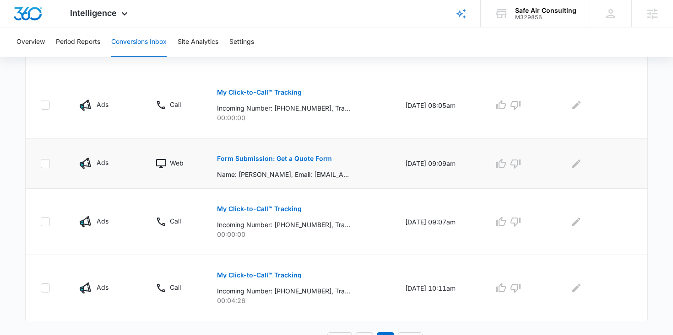
scroll to position [546, 0]
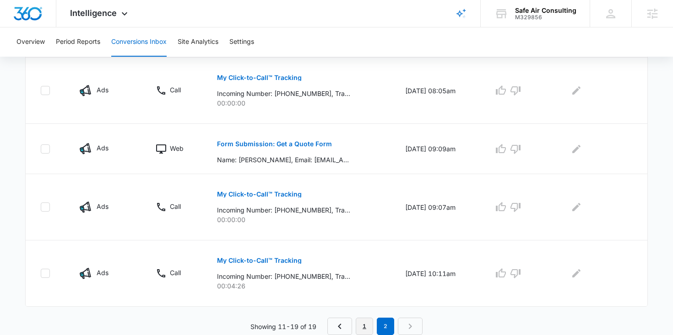
click at [363, 331] on link "1" at bounding box center [364, 326] width 17 height 17
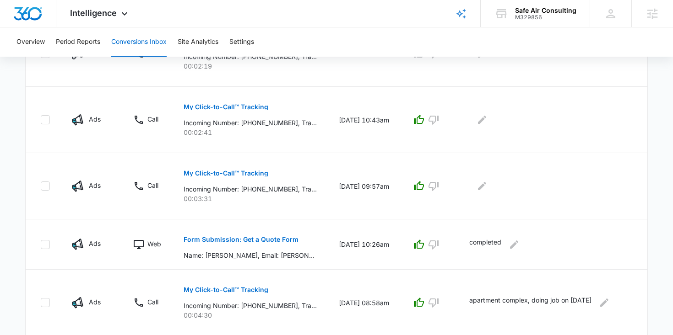
scroll to position [613, 0]
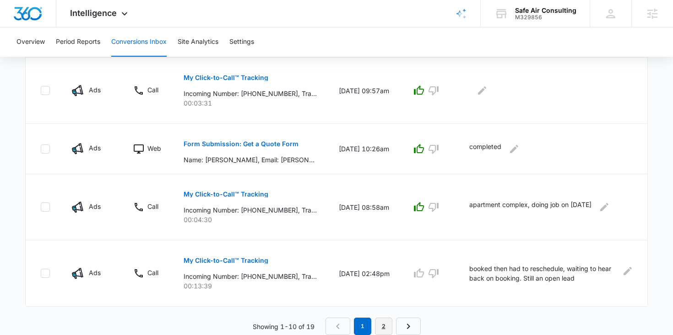
click at [386, 324] on link "2" at bounding box center [383, 326] width 17 height 17
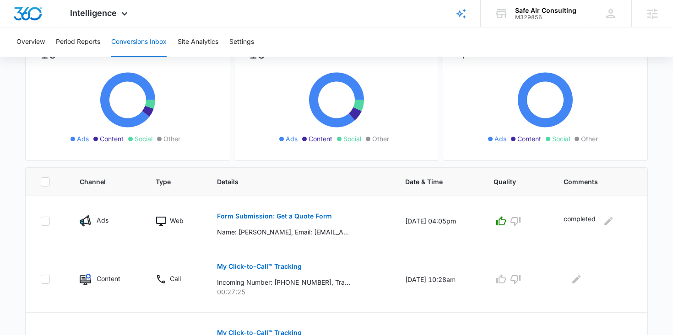
scroll to position [0, 0]
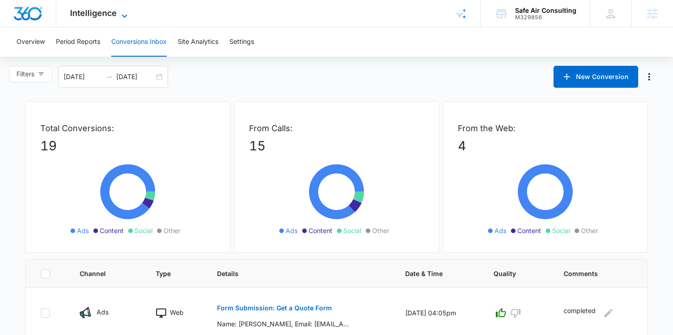
click at [84, 16] on span "Intelligence" at bounding box center [93, 13] width 47 height 10
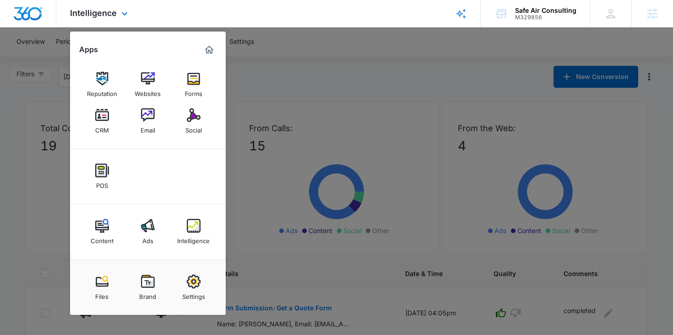
click at [161, 15] on div "Intelligence Apps Reputation Websites Forms CRM Email Social POS Content Ads In…" at bounding box center [336, 13] width 673 height 27
click at [259, 63] on div at bounding box center [336, 167] width 673 height 335
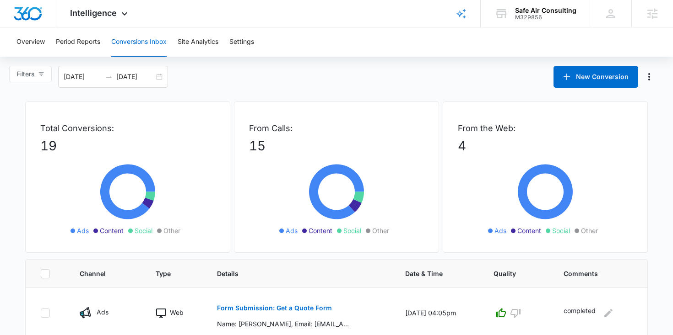
scroll to position [546, 0]
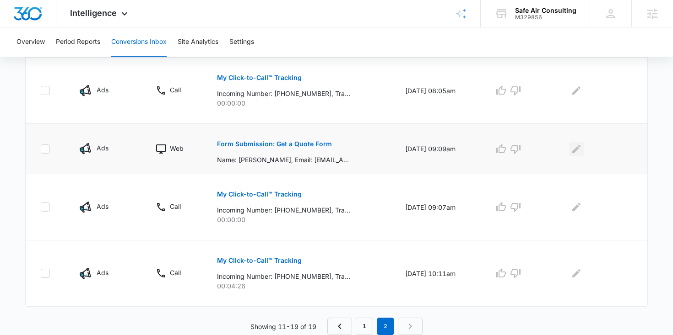
click at [580, 148] on icon "Edit Comments" at bounding box center [576, 149] width 8 height 8
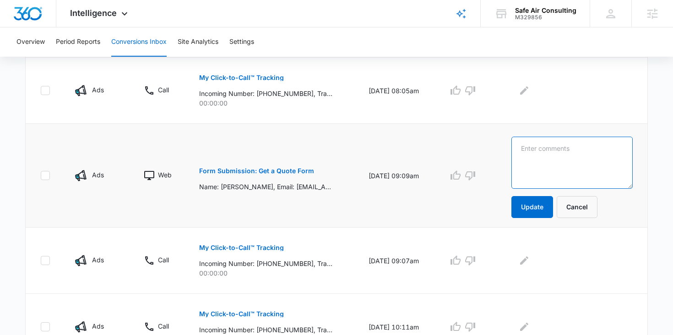
click at [581, 148] on textarea at bounding box center [571, 163] width 121 height 52
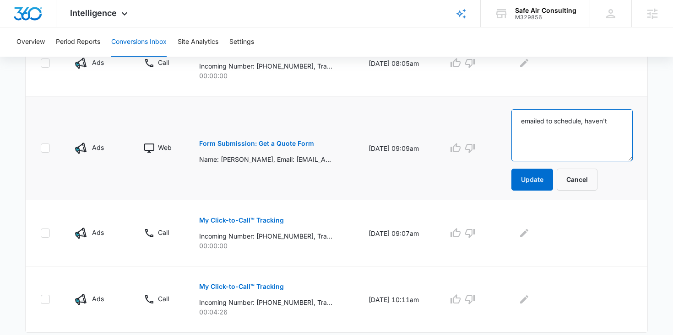
scroll to position [568, 0]
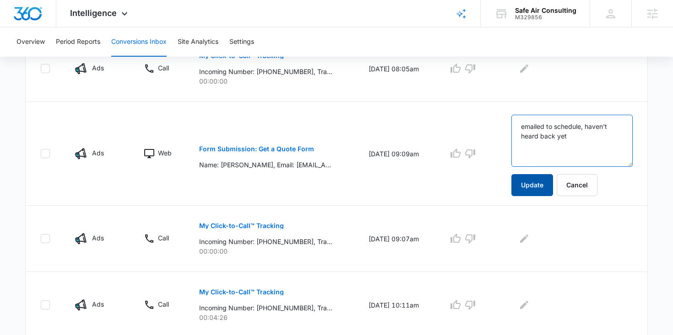
type textarea "emailed to schedule, haven't heard back yet"
click at [550, 187] on button "Update" at bounding box center [532, 185] width 42 height 22
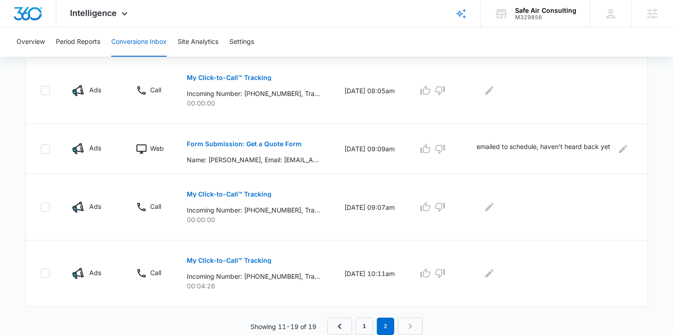
scroll to position [546, 0]
click at [499, 282] on td at bounding box center [556, 274] width 182 height 66
click at [495, 277] on icon "Edit Comments" at bounding box center [489, 273] width 11 height 11
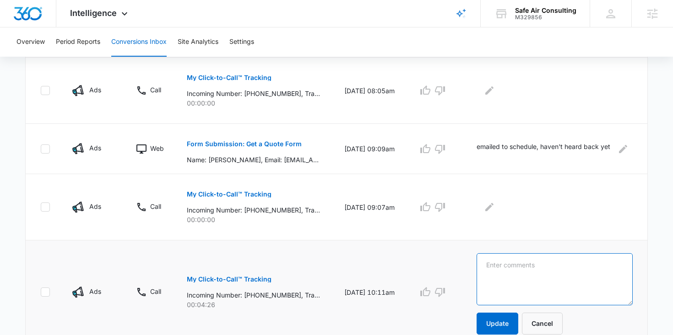
click at [506, 277] on textarea at bounding box center [554, 280] width 156 height 52
type textarea "nothing booked"
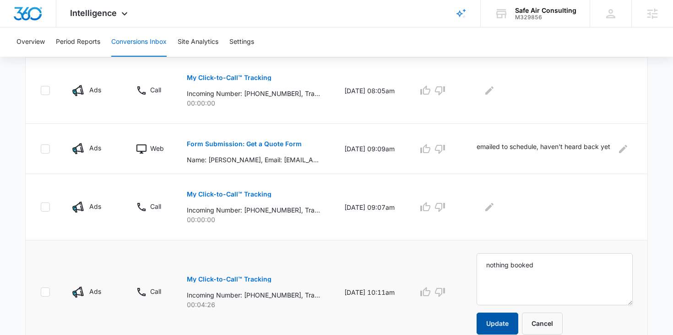
click at [501, 321] on button "Update" at bounding box center [497, 324] width 42 height 22
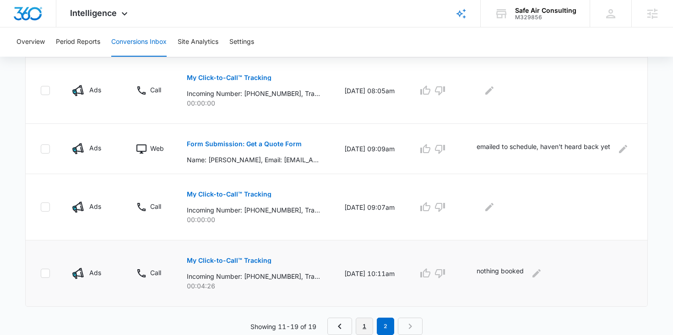
click at [367, 328] on link "1" at bounding box center [364, 326] width 17 height 17
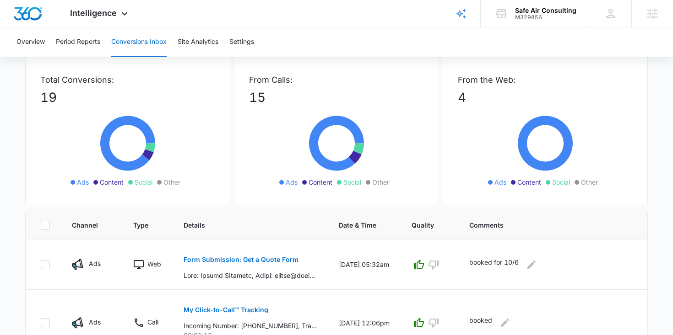
scroll to position [0, 0]
